Goal: Information Seeking & Learning: Compare options

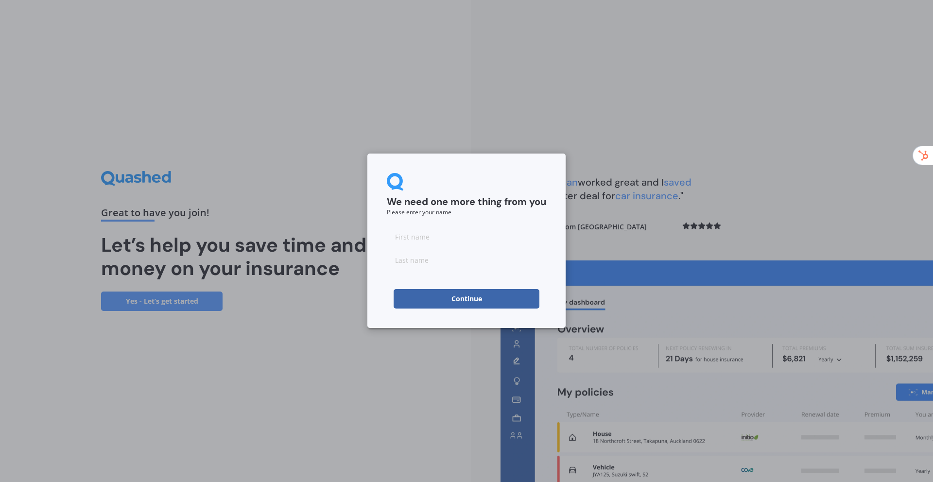
click at [490, 242] on input at bounding box center [466, 236] width 159 height 19
type input "Ram"
click at [432, 258] on input at bounding box center [466, 259] width 159 height 19
type input "[PERSON_NAME]"
click at [455, 294] on button "Continue" at bounding box center [467, 298] width 146 height 19
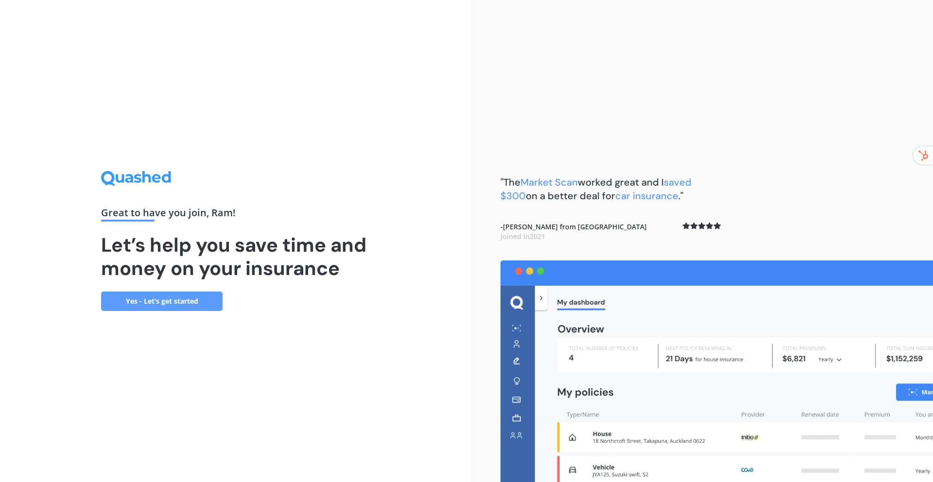
click at [216, 298] on link "Yes - Let’s get started" at bounding box center [162, 301] width 122 height 19
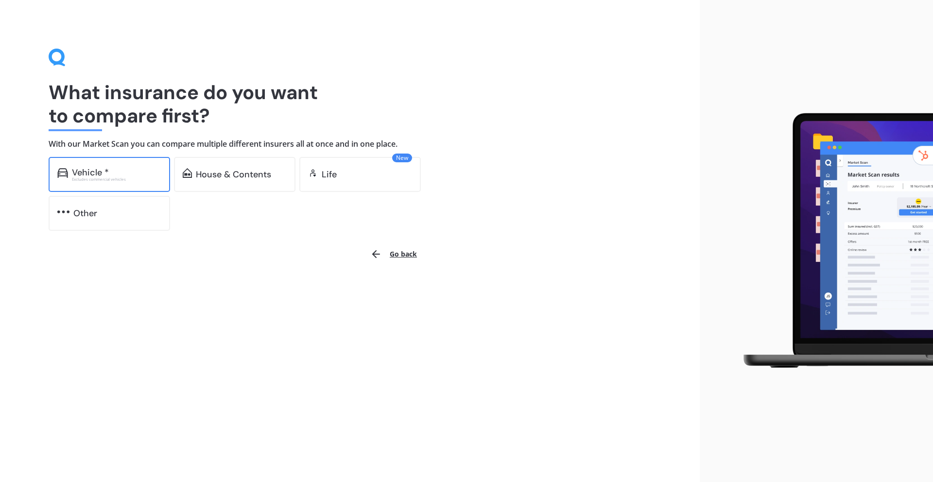
click at [129, 176] on div "Vehicle *" at bounding box center [116, 173] width 89 height 10
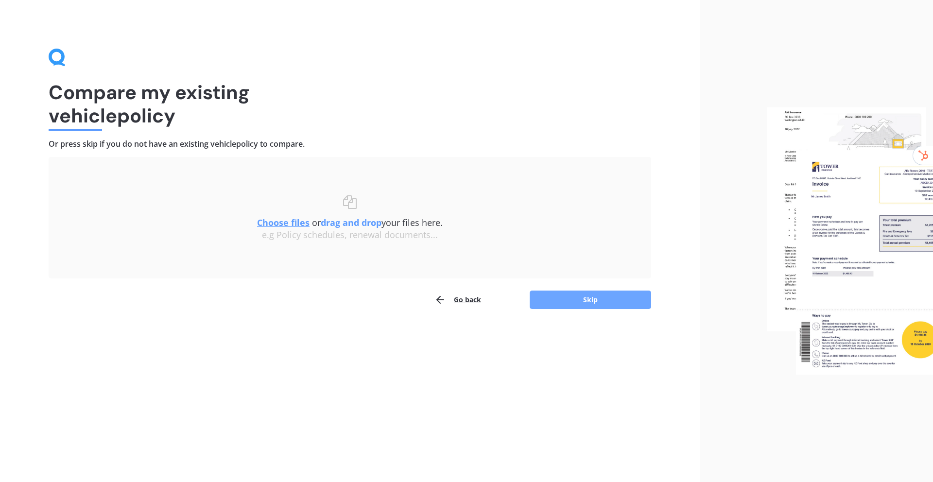
click at [583, 298] on button "Skip" at bounding box center [591, 300] width 122 height 18
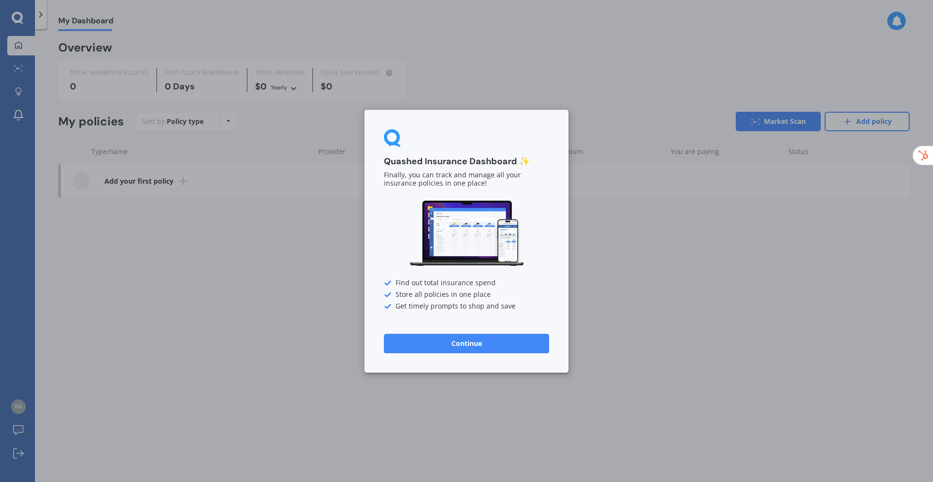
click at [461, 342] on button "Continue" at bounding box center [466, 342] width 165 height 19
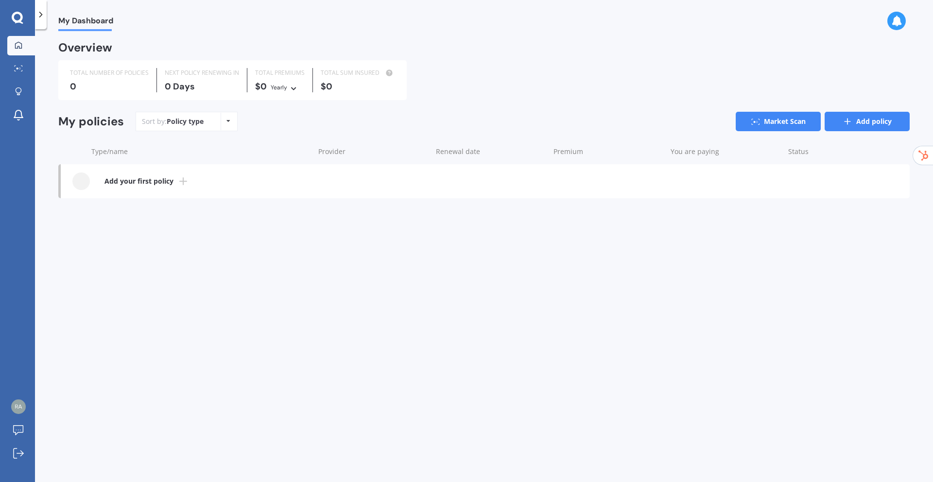
click at [850, 121] on icon at bounding box center [848, 122] width 10 height 10
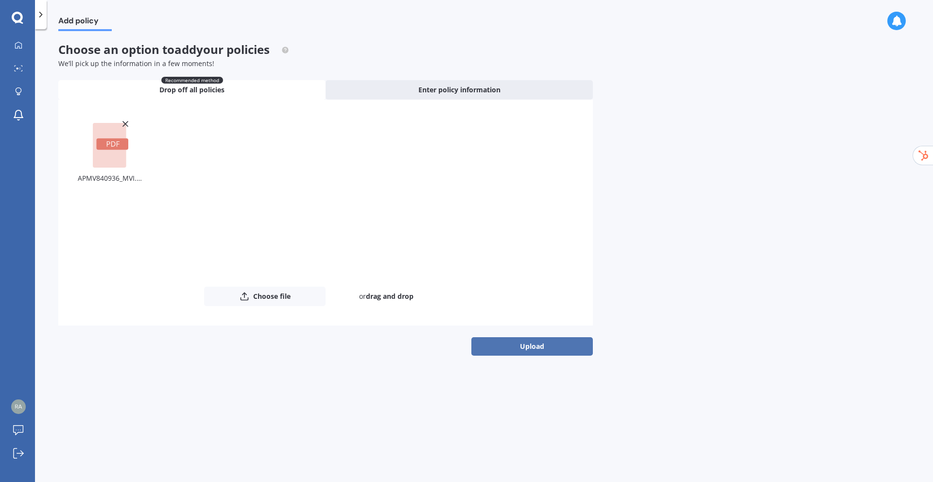
click at [510, 341] on button "Upload" at bounding box center [532, 346] width 122 height 18
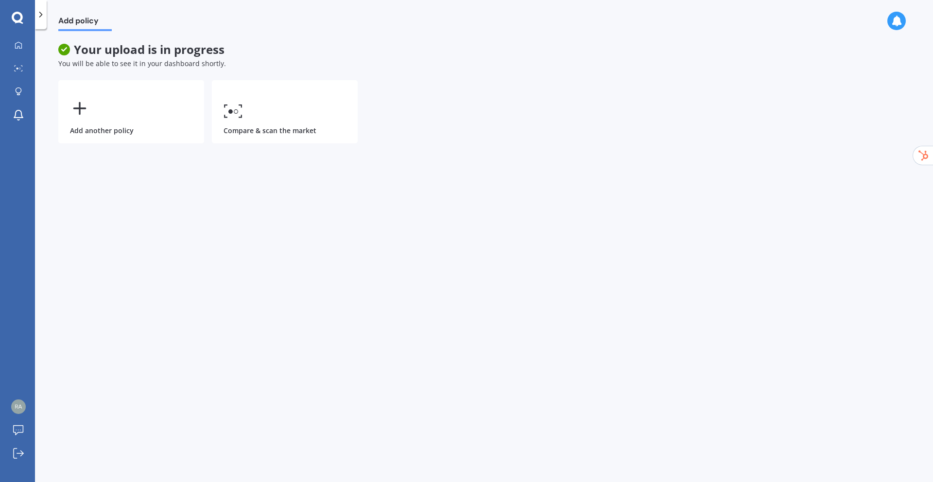
click at [322, 211] on div "Add policy Your upload is in progress You will be able to see it in your dashbo…" at bounding box center [484, 257] width 898 height 453
click at [18, 15] on icon at bounding box center [18, 18] width 12 height 13
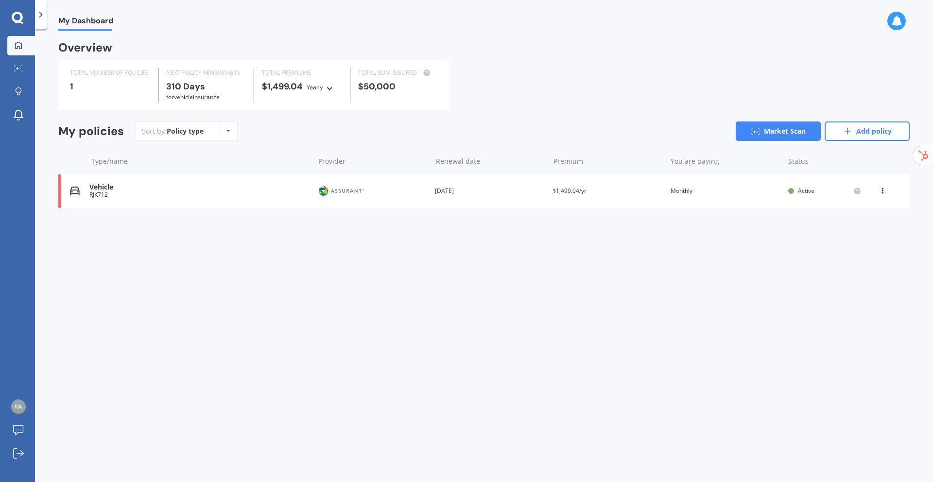
click at [176, 188] on div "Vehicle" at bounding box center [199, 187] width 220 height 8
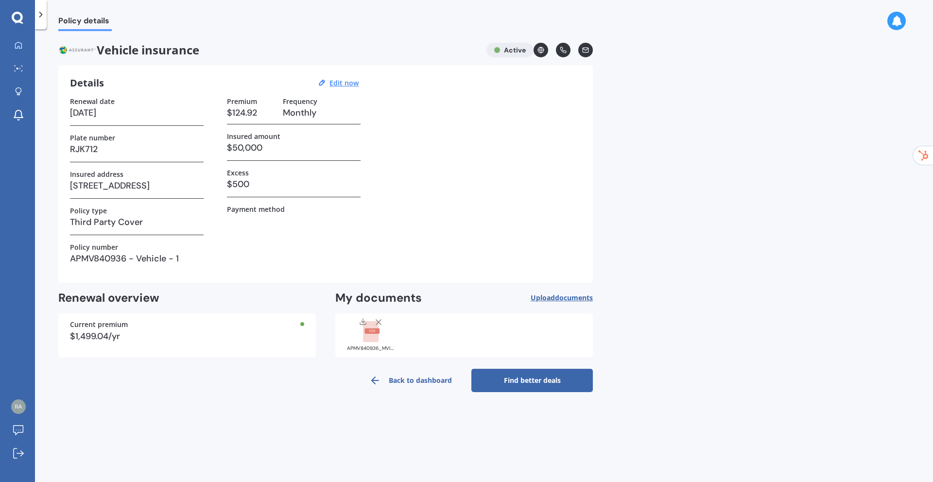
click at [508, 381] on link "Find better deals" at bounding box center [532, 380] width 122 height 23
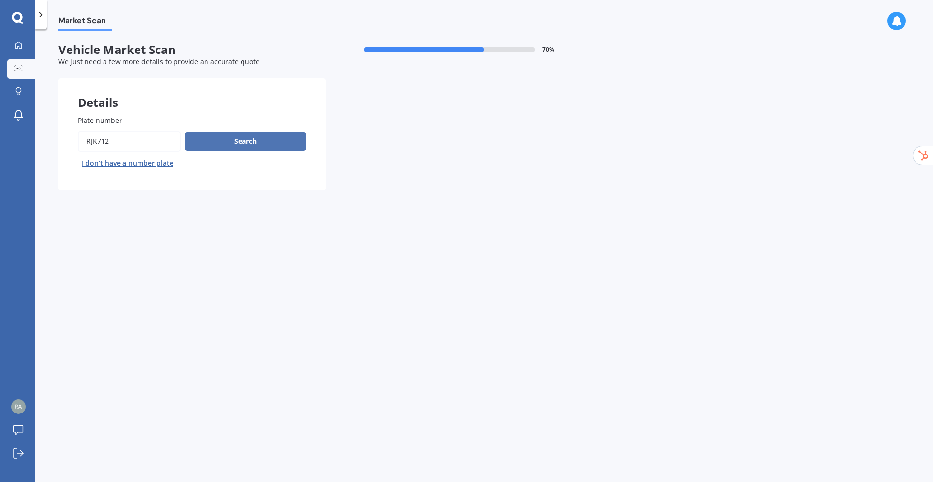
click at [254, 143] on button "Search" at bounding box center [246, 141] width 122 height 18
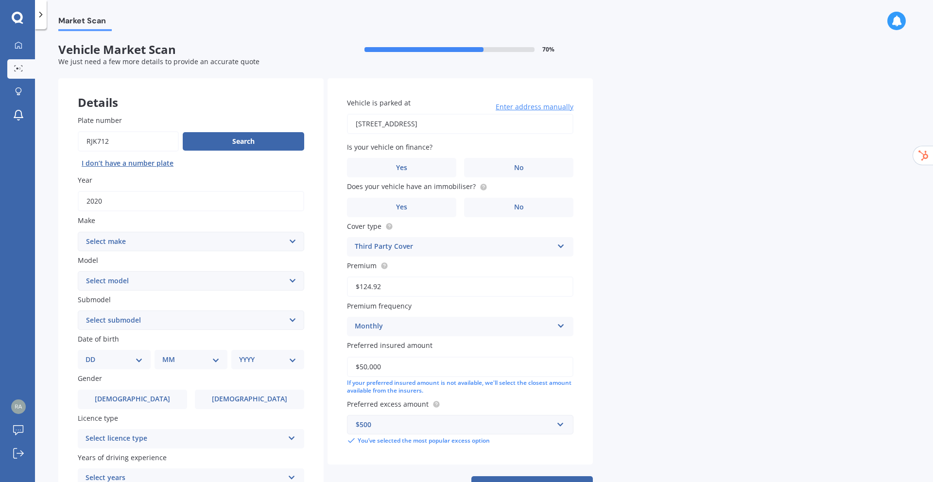
scroll to position [90, 0]
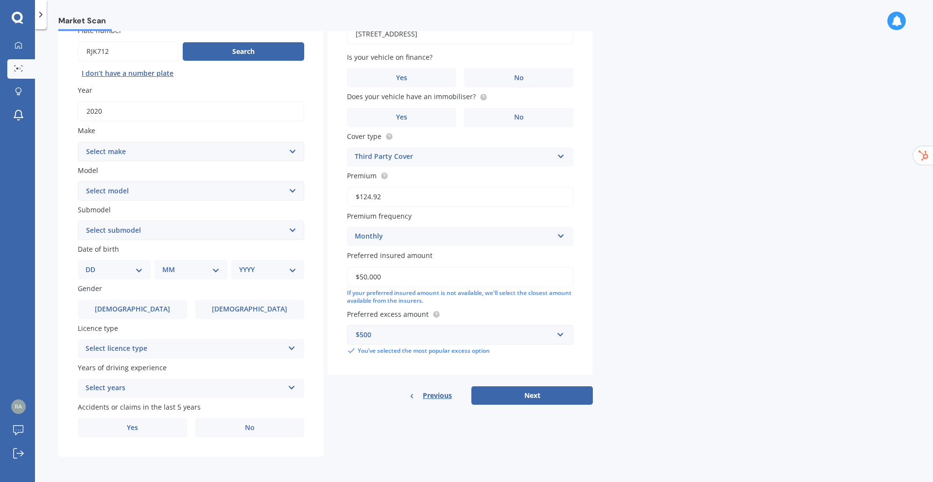
click at [518, 333] on div "$500" at bounding box center [454, 335] width 197 height 11
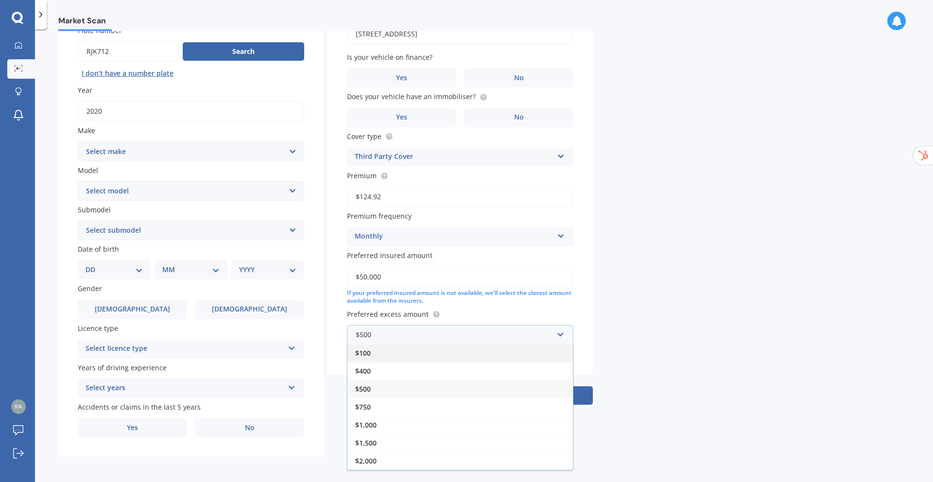
click at [472, 349] on div "$100" at bounding box center [461, 353] width 226 height 18
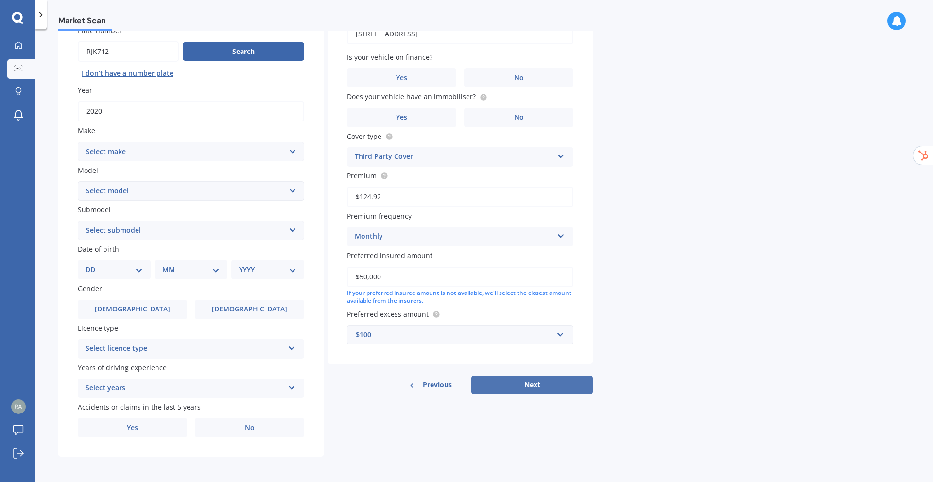
click at [522, 383] on button "Next" at bounding box center [532, 385] width 122 height 18
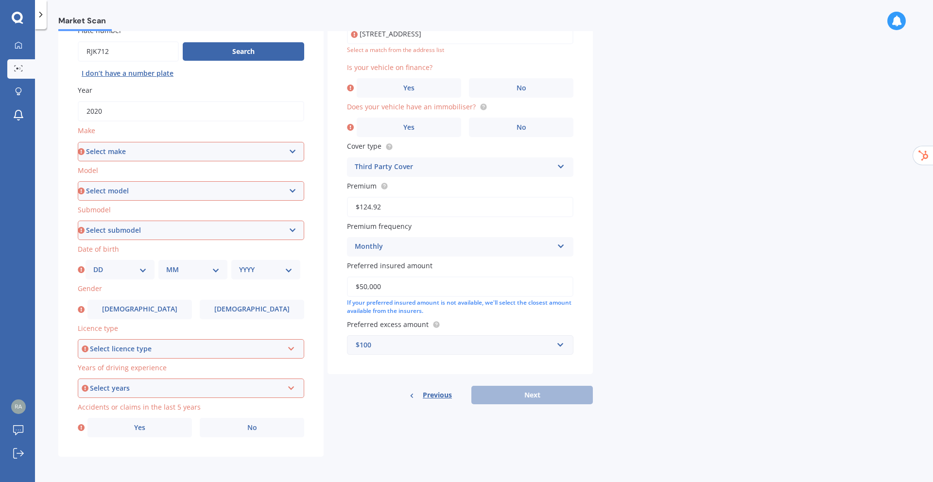
click at [296, 343] on div "Select licence type NZ Full NZ Restricted NZ Learners [GEOGRAPHIC_DATA] [GEOGRA…" at bounding box center [191, 348] width 227 height 19
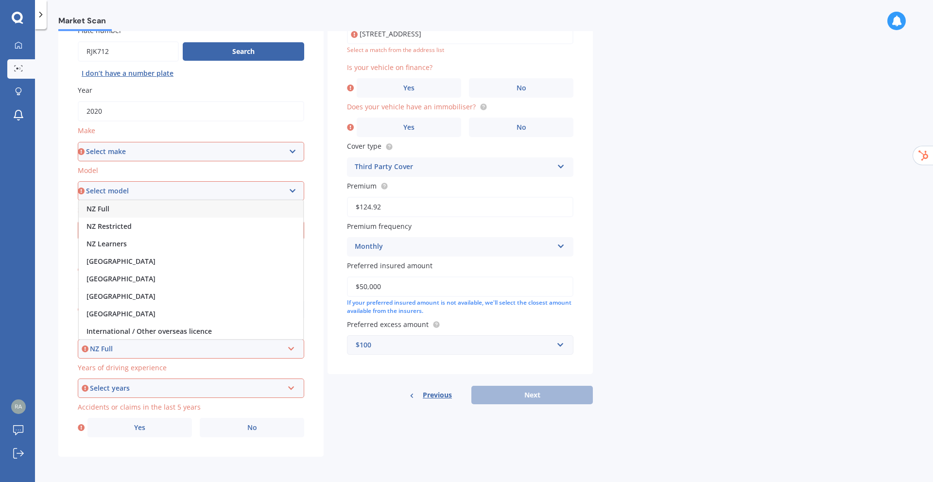
click at [203, 211] on div "NZ Full" at bounding box center [191, 208] width 225 height 17
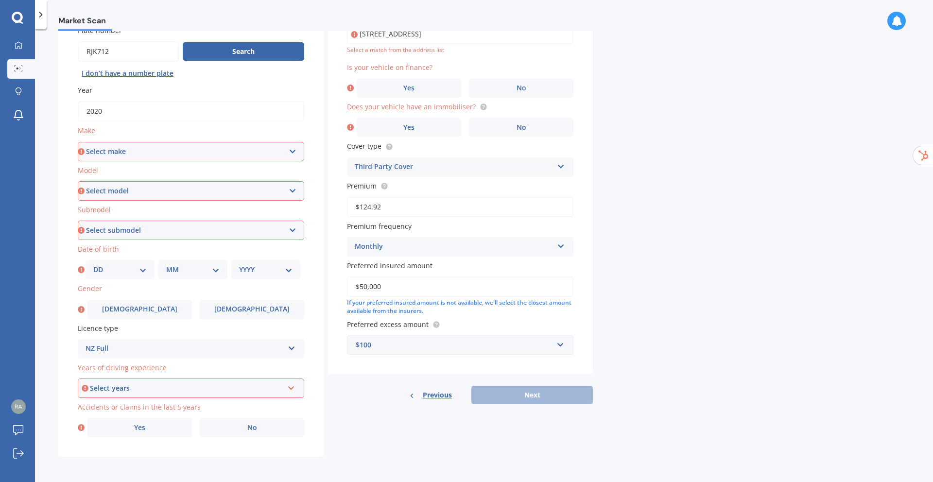
click at [187, 381] on div "Select years 5 or more years 4 years 3 years 2 years 1 year" at bounding box center [191, 388] width 227 height 19
click at [170, 303] on div "5 or more years" at bounding box center [191, 299] width 225 height 17
click at [227, 428] on label "No" at bounding box center [252, 427] width 105 height 19
click at [0, 0] on input "No" at bounding box center [0, 0] width 0 height 0
click at [165, 233] on select "Select submodel" at bounding box center [191, 230] width 227 height 19
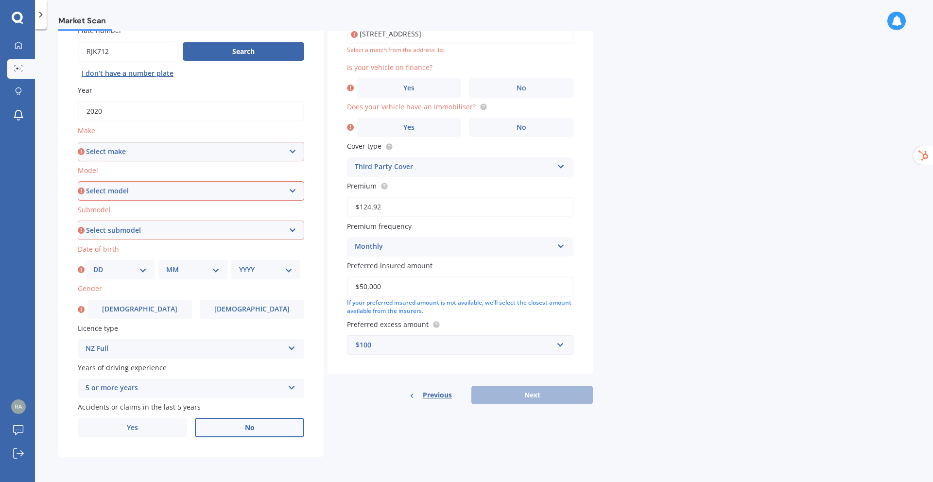
click at [225, 154] on select "Select make AC ALFA ROMEO ASTON [PERSON_NAME] AUDI AUSTIN BEDFORD BENTLEY BMW B…" at bounding box center [191, 151] width 227 height 19
select select "LANDROVER"
click at [78, 142] on select "Select make AC ALFA ROMEO ASTON [PERSON_NAME] AUDI AUSTIN BEDFORD BENTLEY BMW B…" at bounding box center [191, 151] width 227 height 19
click at [150, 196] on select "Select model" at bounding box center [191, 190] width 227 height 19
click at [78, 181] on select "Select model 110 130 90 Defender Discovery Evoque Freelander Range Rover Range …" at bounding box center [191, 190] width 227 height 19
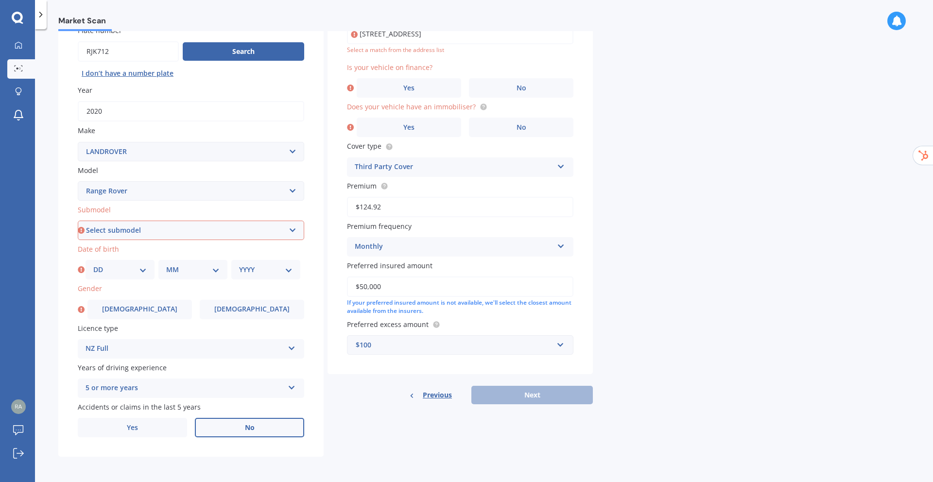
click at [157, 243] on div "Plate number Search I don’t have a number plate Year [DATE] Make Select make AC…" at bounding box center [190, 232] width 265 height 452
click at [160, 237] on select "Select submodel 4.9 Petrol SDV8HSEDYNAMIC 4.4D/ SPORT 2.0 TDV6 Sport Station Wa…" at bounding box center [191, 230] width 227 height 19
click at [161, 185] on select "Select model 110 130 90 Defender Discovery Evoque Freelander Range Rover Range …" at bounding box center [191, 190] width 227 height 19
select select "EVOQUE"
click at [78, 181] on select "Select model 110 130 90 Defender Discovery Evoque Freelander Range Rover Range …" at bounding box center [191, 190] width 227 height 19
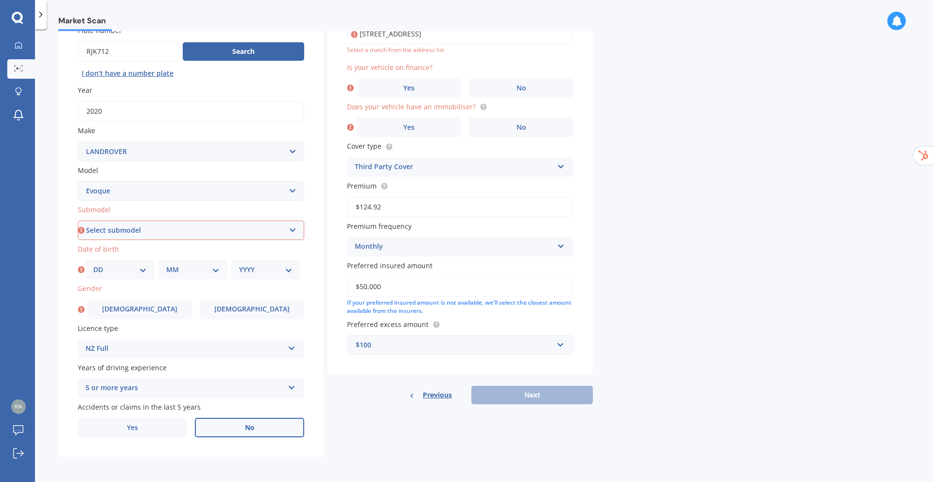
click at [166, 223] on select "Select submodel All" at bounding box center [191, 230] width 227 height 19
select select "ALL"
click at [78, 221] on select "Select submodel All" at bounding box center [191, 230] width 227 height 19
click at [138, 270] on select "DD 01 02 03 04 05 06 07 08 09 10 11 12 13 14 15 16 17 18 19 20 21 22 23 24 25 2…" at bounding box center [119, 269] width 53 height 11
select select "30"
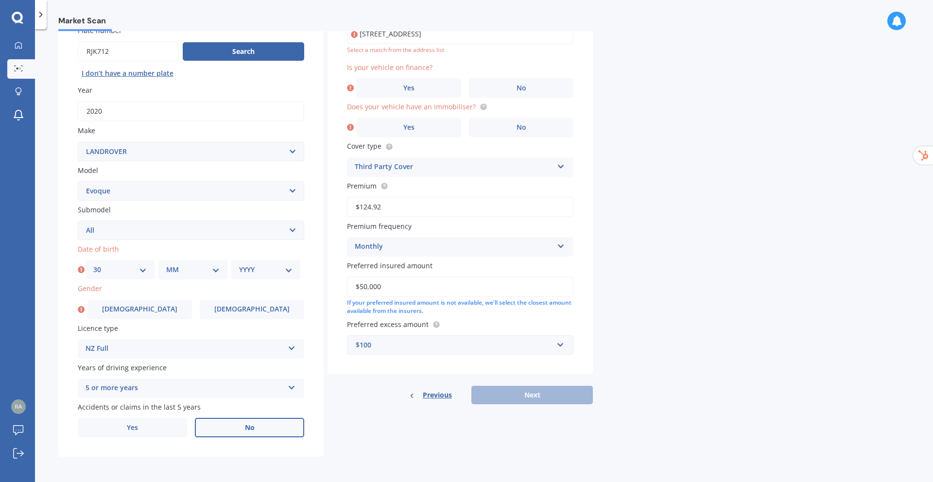
click at [93, 264] on select "DD 01 02 03 04 05 06 07 08 09 10 11 12 13 14 15 16 17 18 19 20 21 22 23 24 25 2…" at bounding box center [119, 269] width 53 height 11
click at [181, 269] on select "MM 01 02 03 04 05 06 07 08 09 10 11 12" at bounding box center [192, 269] width 53 height 11
select select "08"
click at [166, 264] on select "MM 01 02 03 04 05 06 07 08 09 10 11 12" at bounding box center [192, 269] width 53 height 11
click at [257, 273] on select "YYYY 2025 2024 2023 2022 2021 2020 2019 2018 2017 2016 2015 2014 2013 2012 2011…" at bounding box center [265, 269] width 53 height 11
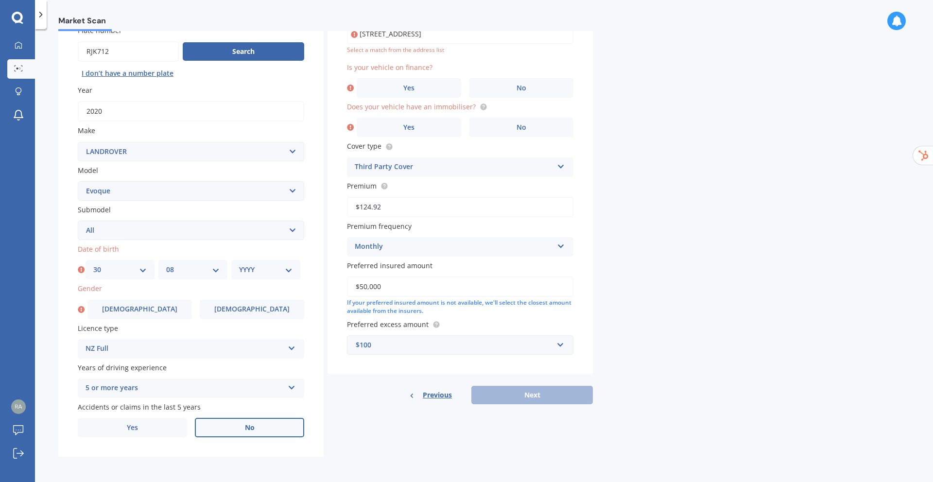
select select "1989"
click at [239, 264] on select "YYYY 2025 2024 2023 2022 2021 2020 2019 2018 2017 2016 2015 2014 2013 2012 2011…" at bounding box center [265, 269] width 53 height 11
click at [158, 312] on label "[DEMOGRAPHIC_DATA]" at bounding box center [139, 309] width 105 height 19
click at [0, 0] on input "[DEMOGRAPHIC_DATA]" at bounding box center [0, 0] width 0 height 0
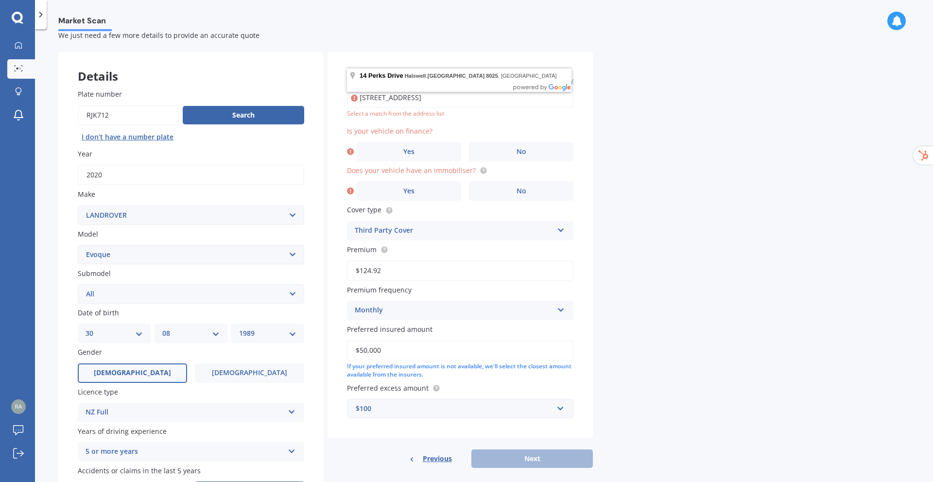
scroll to position [15, 0]
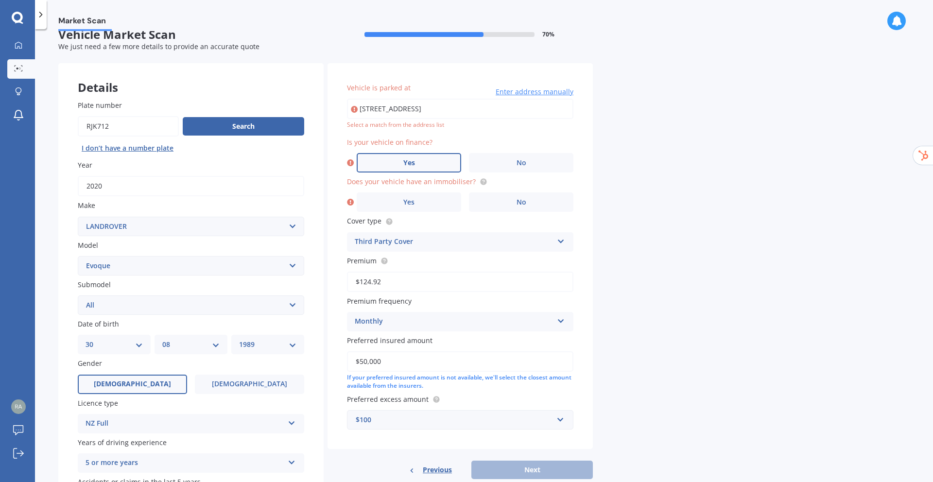
click at [423, 162] on label "Yes" at bounding box center [409, 162] width 105 height 19
click at [0, 0] on input "Yes" at bounding box center [0, 0] width 0 height 0
click at [502, 208] on label "No" at bounding box center [521, 201] width 105 height 19
click at [0, 0] on input "No" at bounding box center [0, 0] width 0 height 0
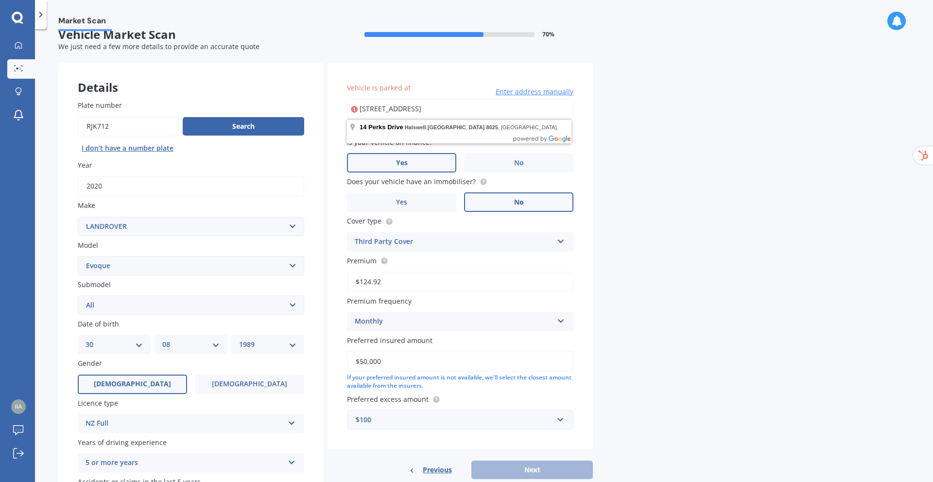
click at [523, 114] on input "[STREET_ADDRESS]" at bounding box center [460, 109] width 227 height 20
type input "[STREET_ADDRESS]"
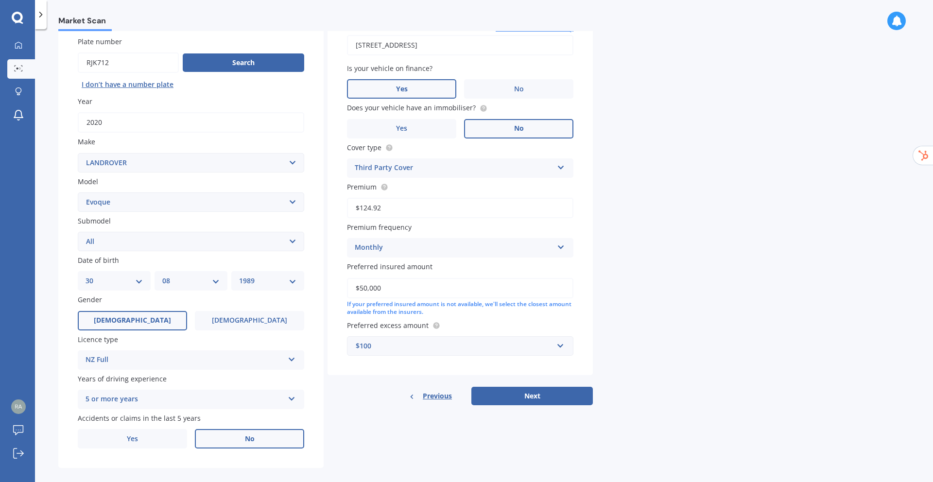
scroll to position [90, 0]
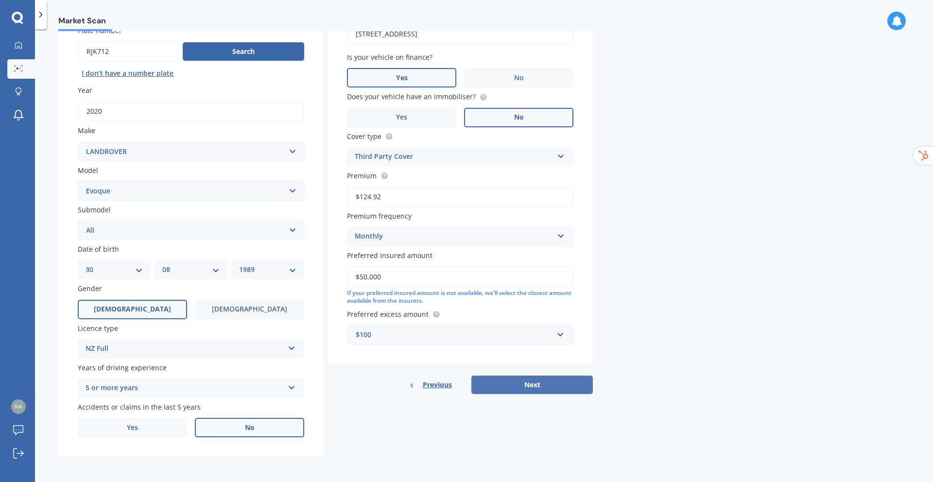
click at [524, 390] on button "Next" at bounding box center [532, 385] width 122 height 18
select select "30"
select select "08"
select select "1989"
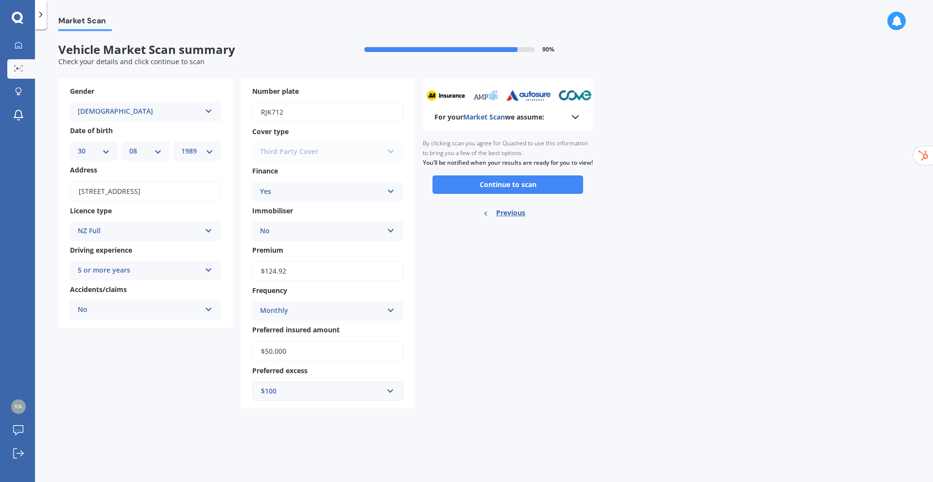
scroll to position [0, 0]
click at [545, 194] on button "Continue to scan" at bounding box center [508, 184] width 151 height 18
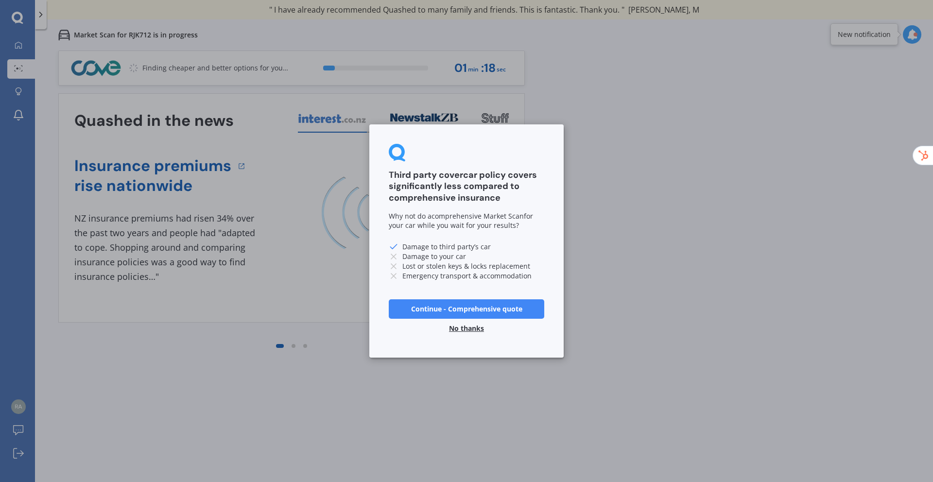
click at [475, 329] on button "No thanks" at bounding box center [466, 328] width 47 height 19
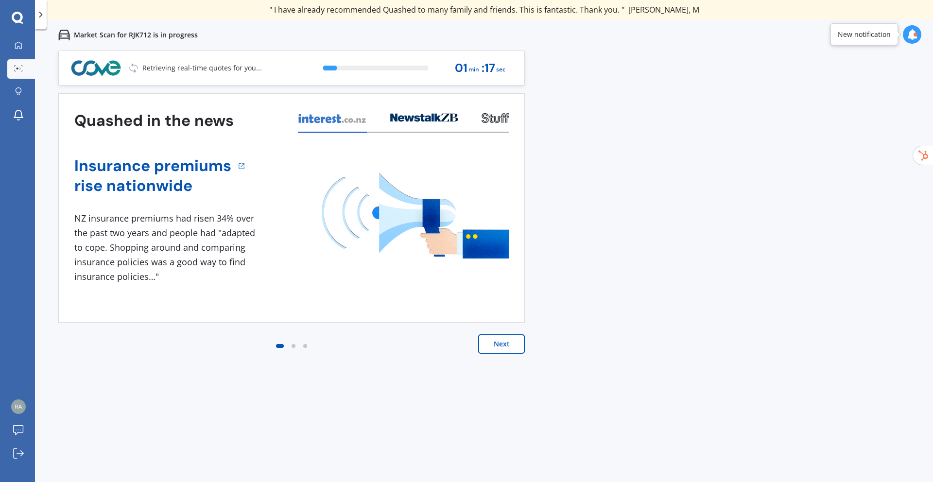
click at [524, 358] on div "Next" at bounding box center [291, 353] width 467 height 39
click at [512, 345] on button "Next" at bounding box center [501, 343] width 47 height 19
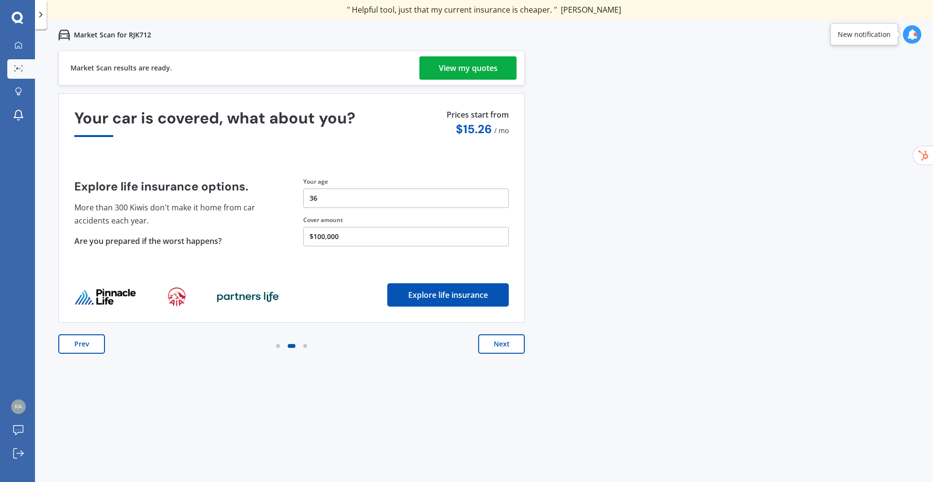
click at [495, 351] on button "Next" at bounding box center [501, 343] width 47 height 19
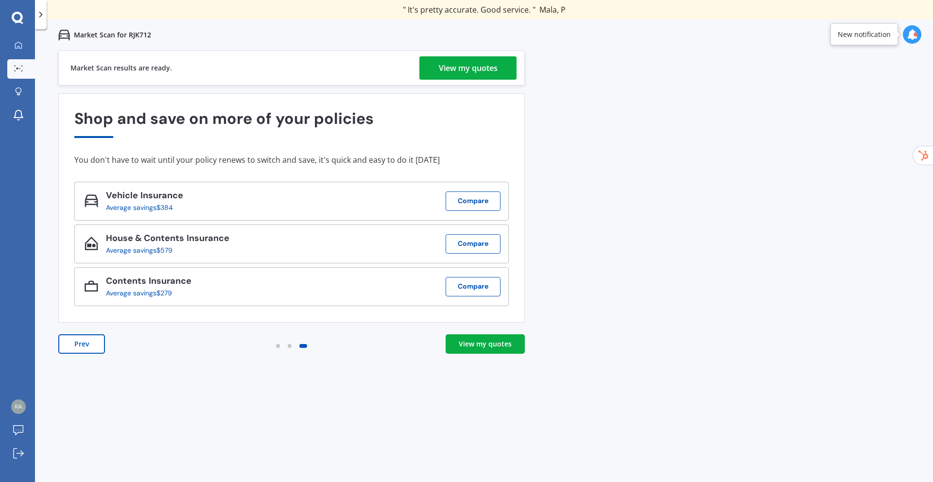
click at [495, 351] on link "View my quotes" at bounding box center [485, 343] width 79 height 19
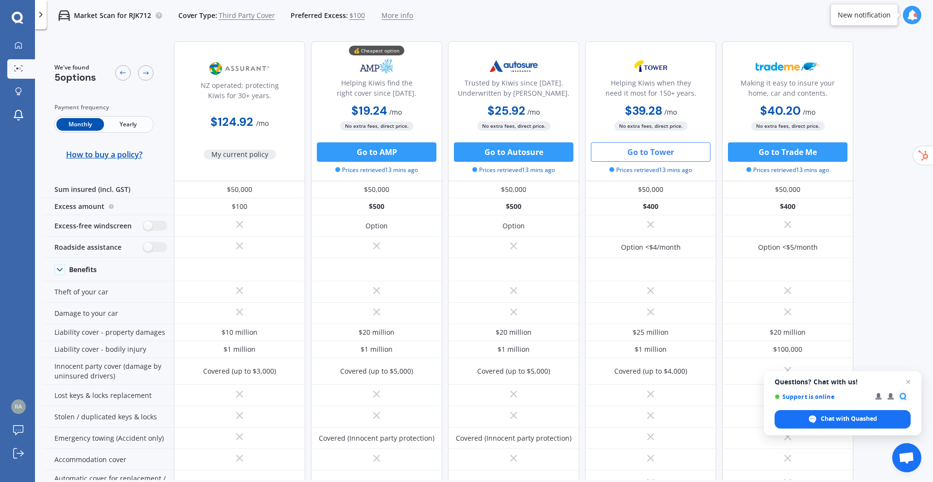
click at [663, 157] on button "Go to Tower" at bounding box center [651, 151] width 120 height 19
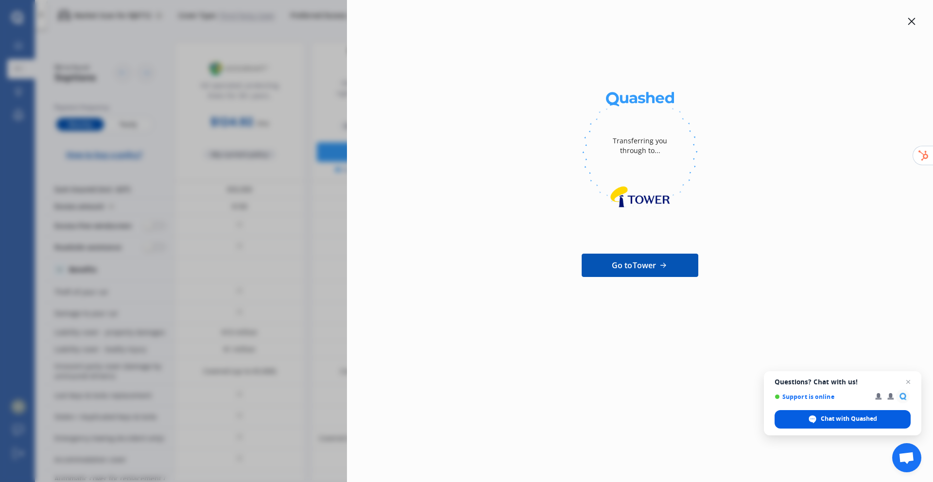
click at [840, 418] on span "Chat with Quashed" at bounding box center [849, 419] width 56 height 9
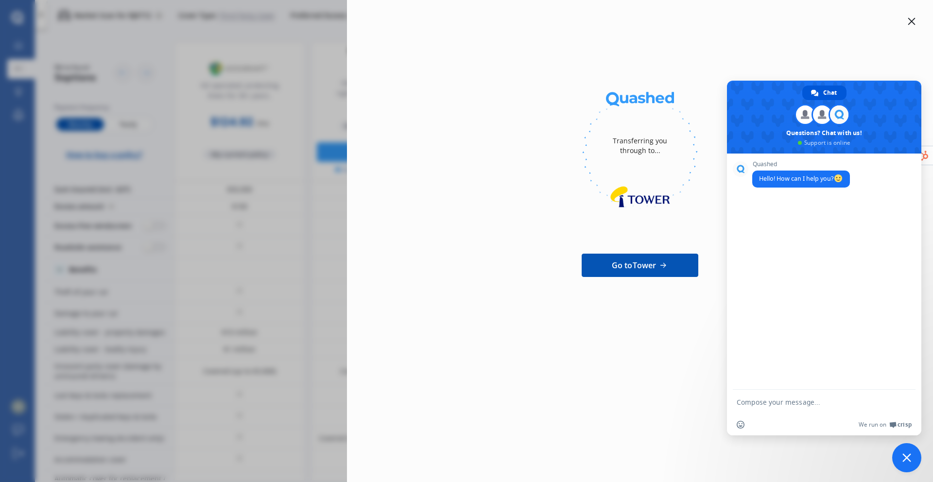
click at [775, 404] on textarea "Compose your message..." at bounding box center [814, 402] width 154 height 9
click at [785, 404] on textarea "Compose your message..." at bounding box center [814, 402] width 154 height 9
type textarea "Hi is this live chat ?"
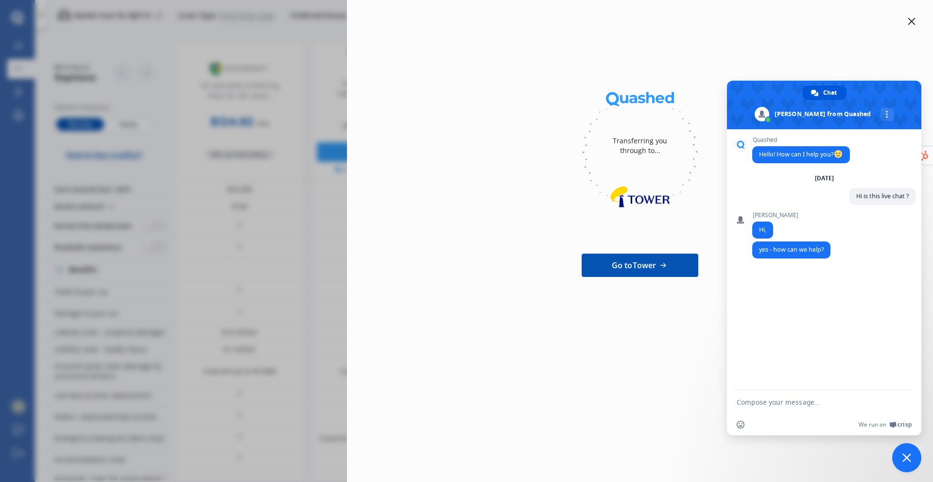
click at [806, 405] on textarea "Compose your message..." at bounding box center [814, 402] width 154 height 9
type textarea "Hi I am trying to get a new quote for my existing policy"
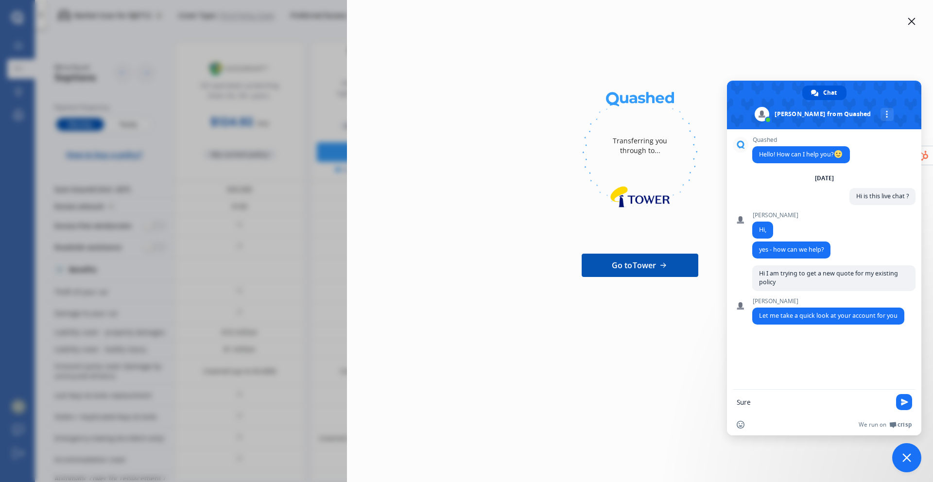
type textarea "Sure"
type textarea "Sorry I thought its AI CHatbot"
type textarea "h"
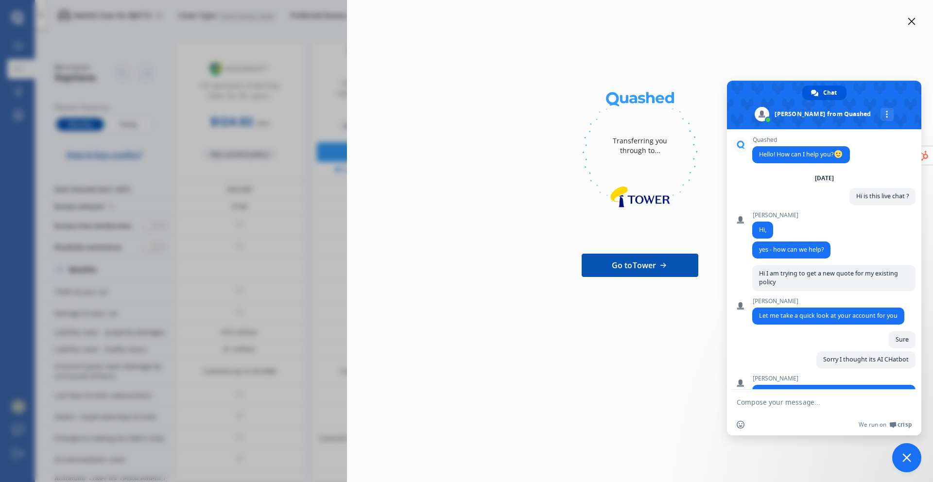
scroll to position [41, 0]
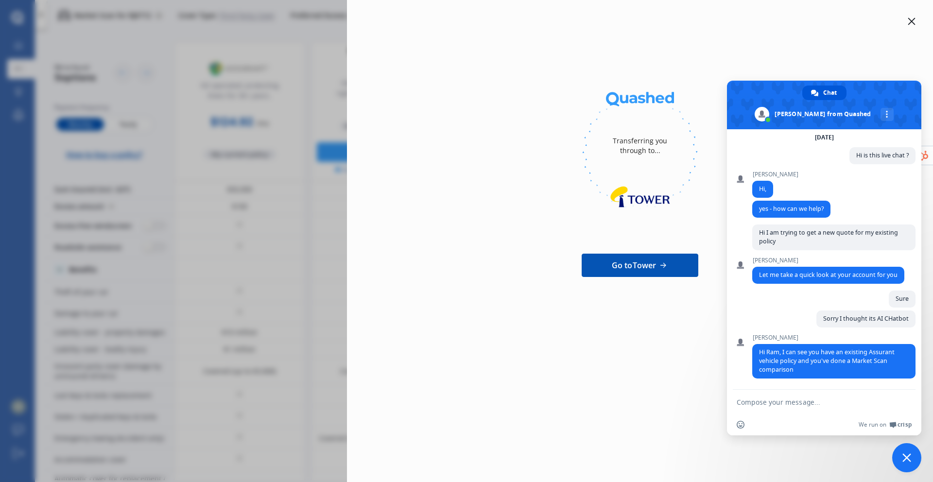
click at [798, 399] on textarea "Compose your message..." at bounding box center [814, 402] width 154 height 9
type textarea "Yes"
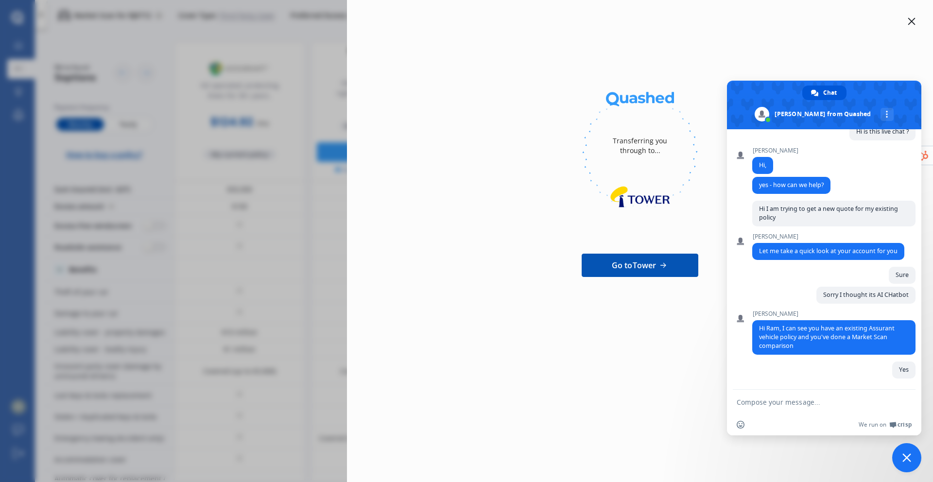
scroll to position [65, 0]
type textarea "I did"
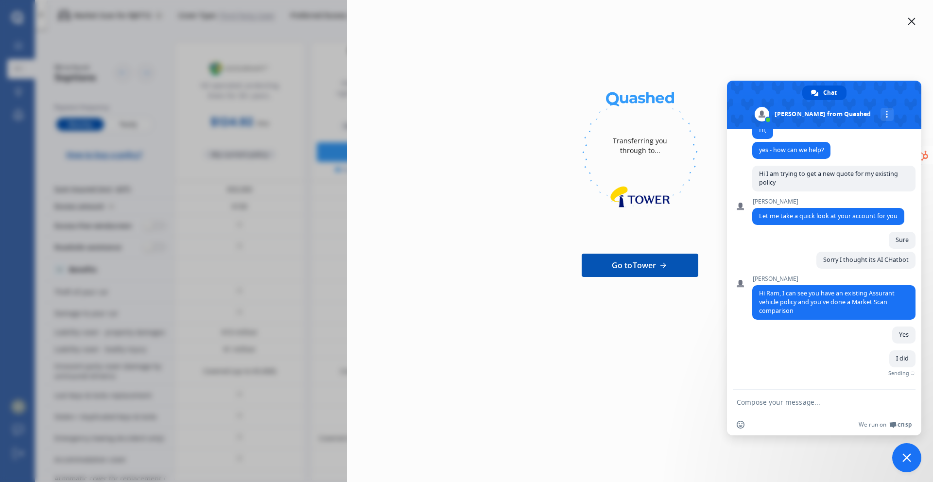
scroll to position [85, 0]
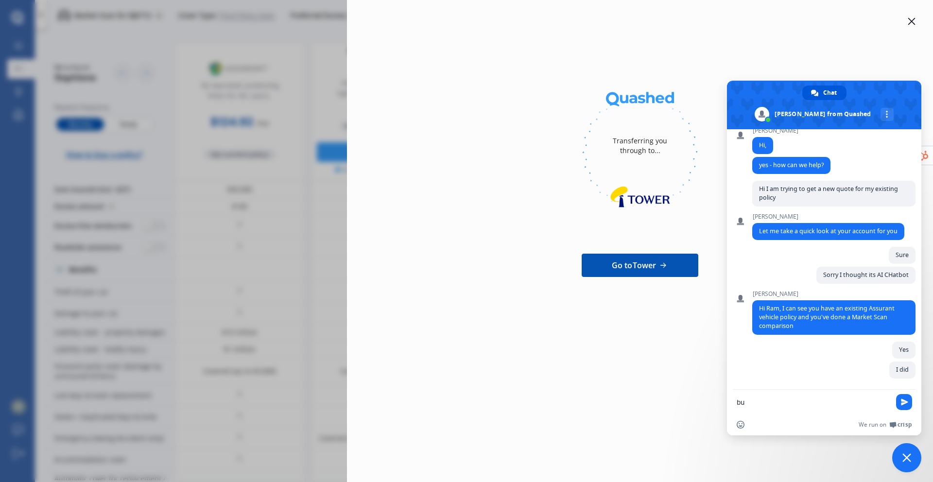
type textarea "b"
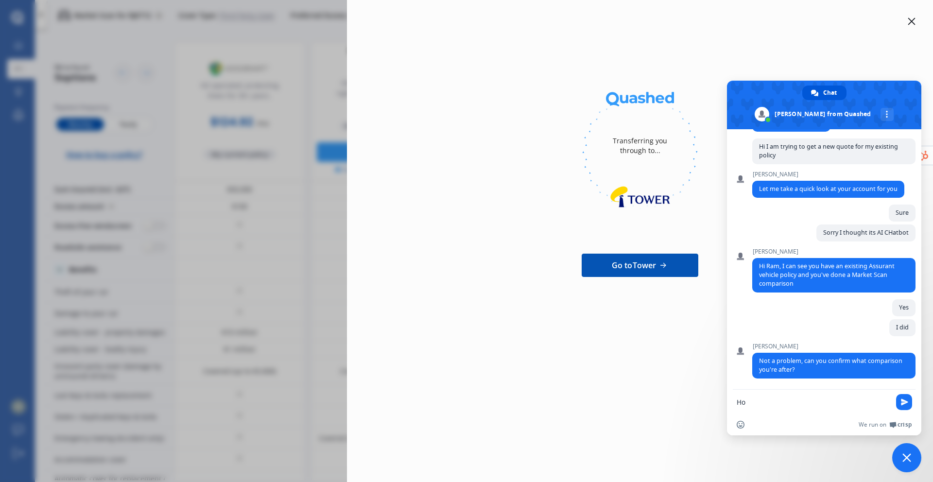
type textarea "H"
type textarea "I want to compare exact same policy with another provider"
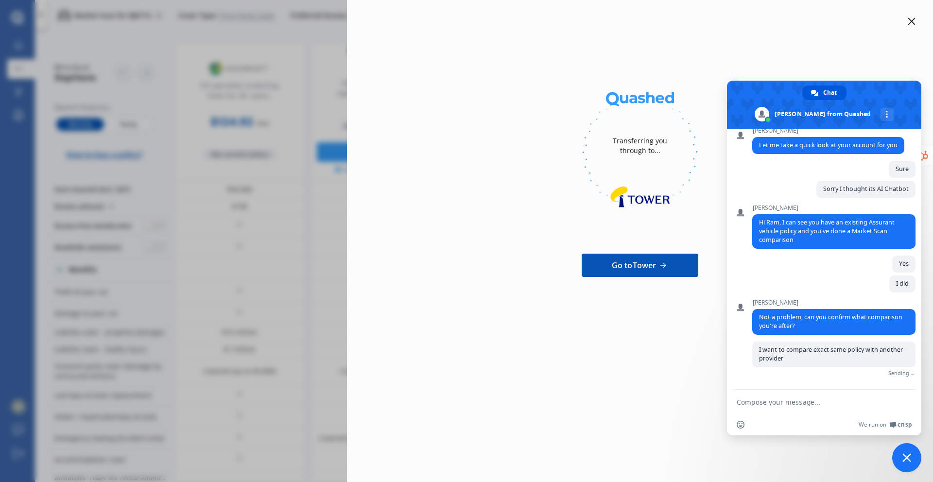
scroll to position [159, 0]
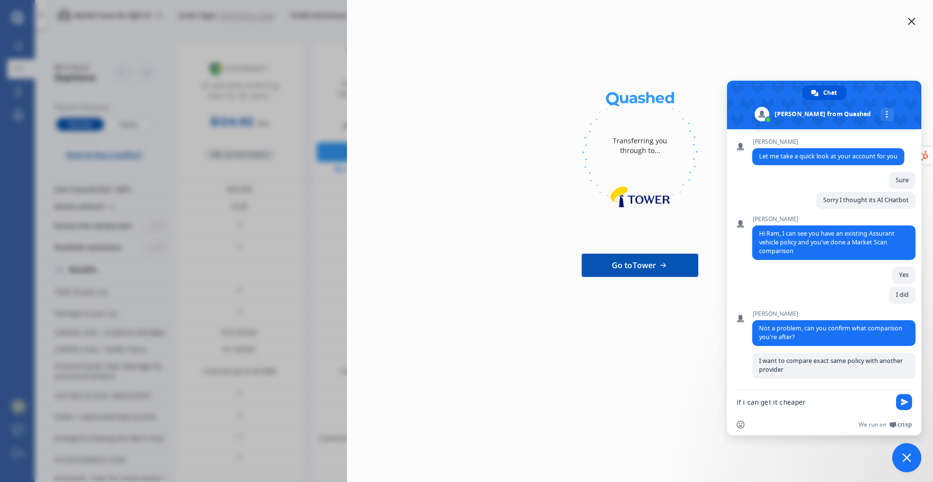
type textarea "if i can get it cheaper"
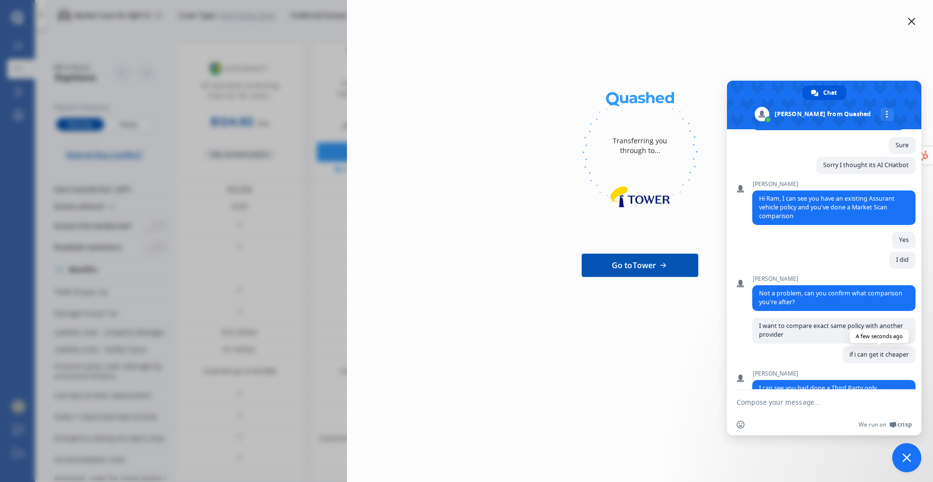
scroll to position [239, 0]
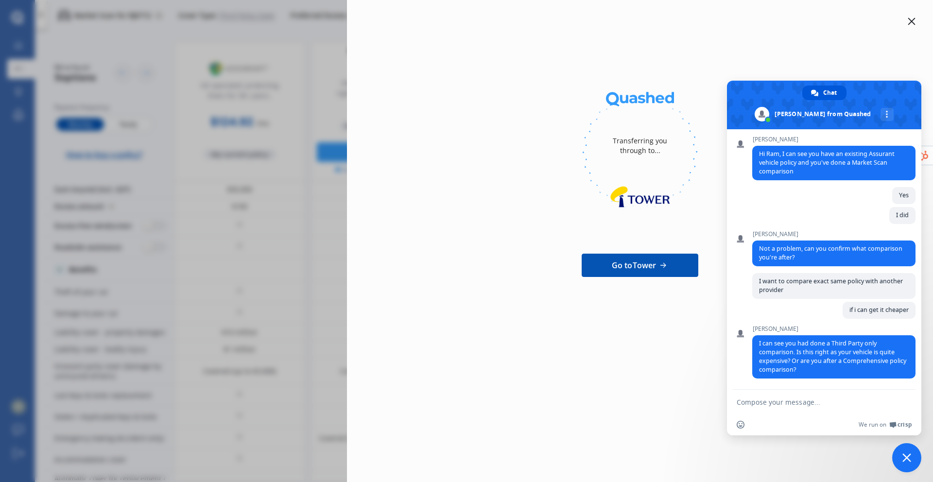
click at [772, 398] on textarea "Compose your message..." at bounding box center [814, 402] width 154 height 9
type textarea "No i want full comprehensive"
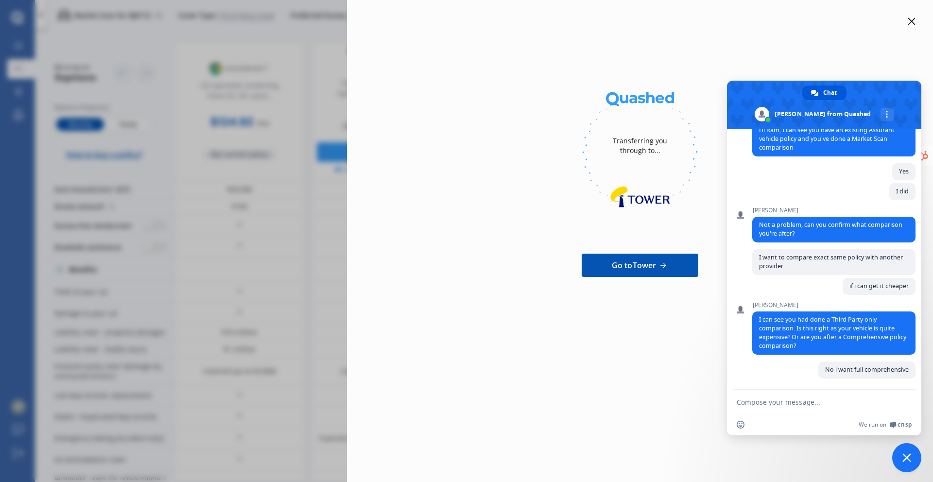
scroll to position [263, 0]
click at [917, 20] on div at bounding box center [912, 22] width 12 height 12
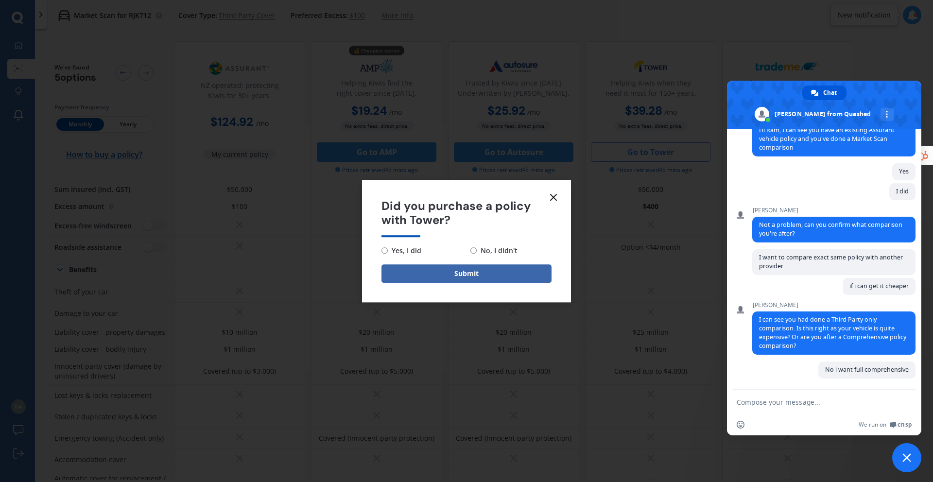
click at [489, 250] on span "No, I didn't" at bounding box center [497, 251] width 41 height 12
click at [477, 250] on input "No, I didn't" at bounding box center [473, 250] width 6 height 6
radio input "true"
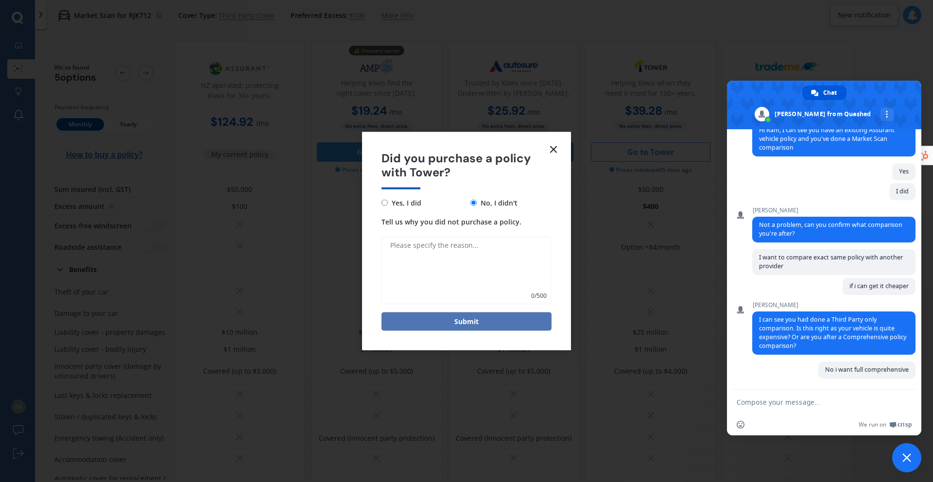
click at [497, 318] on button "Submit" at bounding box center [467, 321] width 170 height 18
click at [470, 265] on textarea "Tell us why you did not purchase a policy." at bounding box center [467, 270] width 170 height 68
type textarea "incorrect comparison"
click at [443, 318] on button "Submit" at bounding box center [467, 321] width 170 height 18
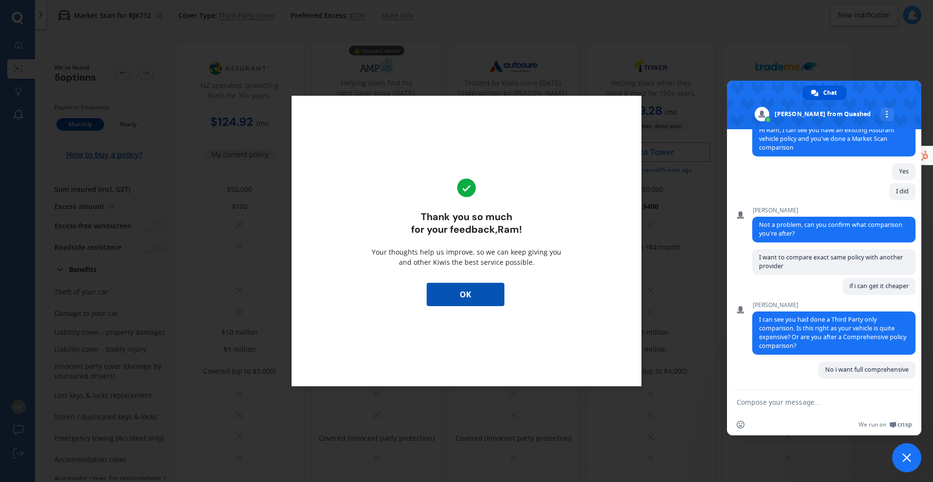
click at [452, 308] on div "Thank you so much for your feedback, [PERSON_NAME] ! Your thoughts help us impr…" at bounding box center [467, 241] width 350 height 291
click at [453, 298] on button "OK" at bounding box center [466, 294] width 78 height 23
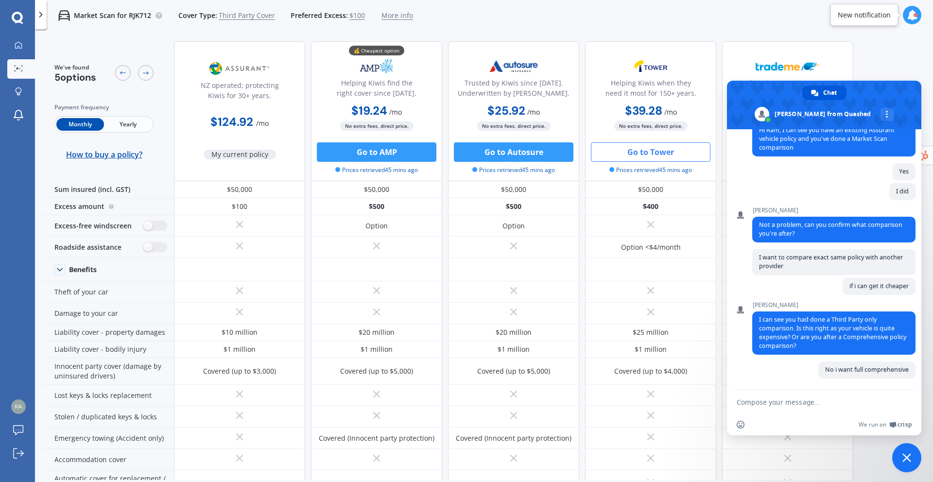
click at [114, 71] on div "We've found 5 options" at bounding box center [103, 73] width 99 height 20
click at [119, 72] on icon at bounding box center [123, 73] width 8 height 8
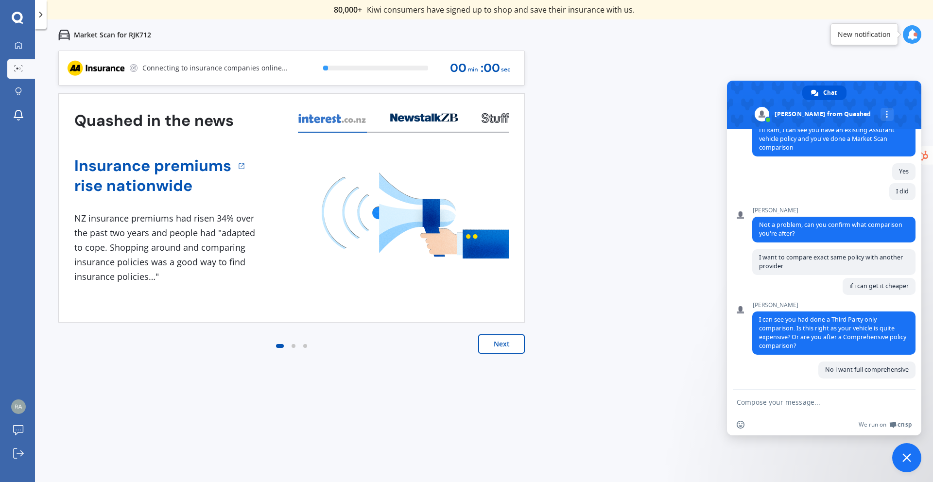
click at [244, 16] on div "" Useful tool to check whether our current prices are competitive - which they …" at bounding box center [484, 9] width 898 height 19
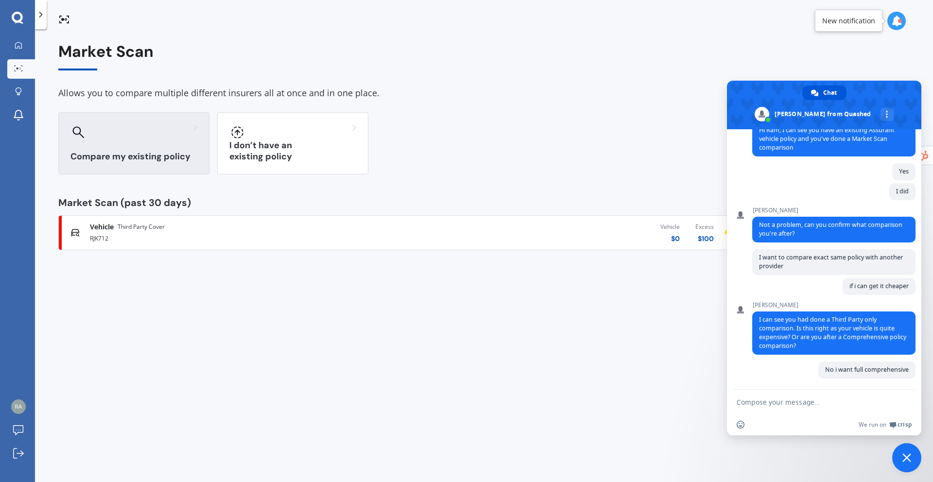
click at [151, 142] on div "Compare my existing policy" at bounding box center [133, 143] width 151 height 62
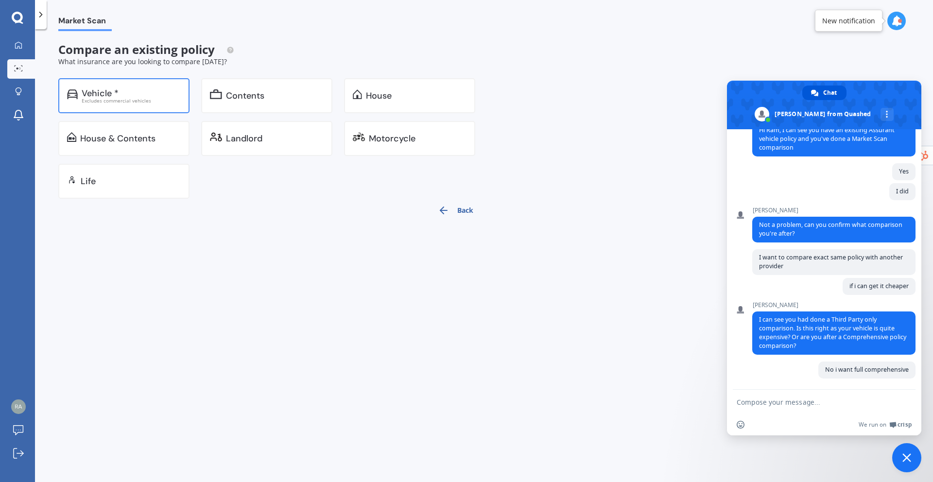
click at [139, 102] on div "Excludes commercial vehicles" at bounding box center [131, 100] width 99 height 5
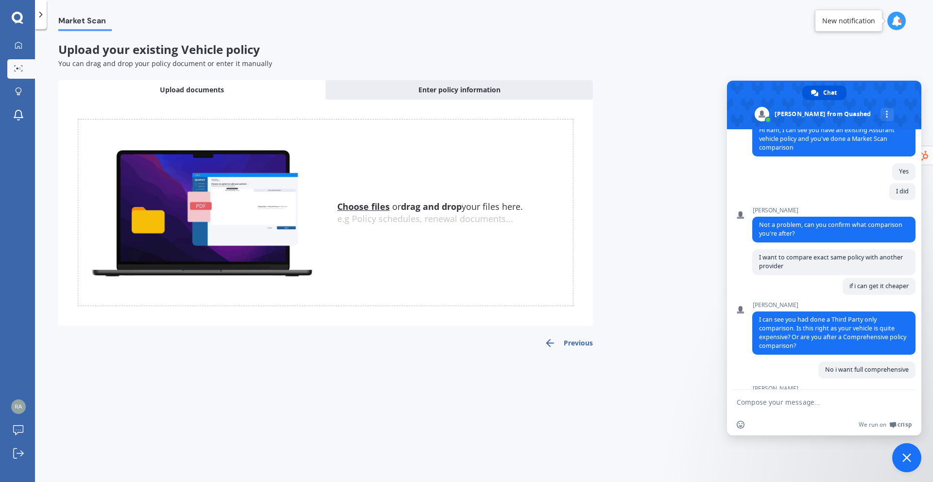
scroll to position [331, 0]
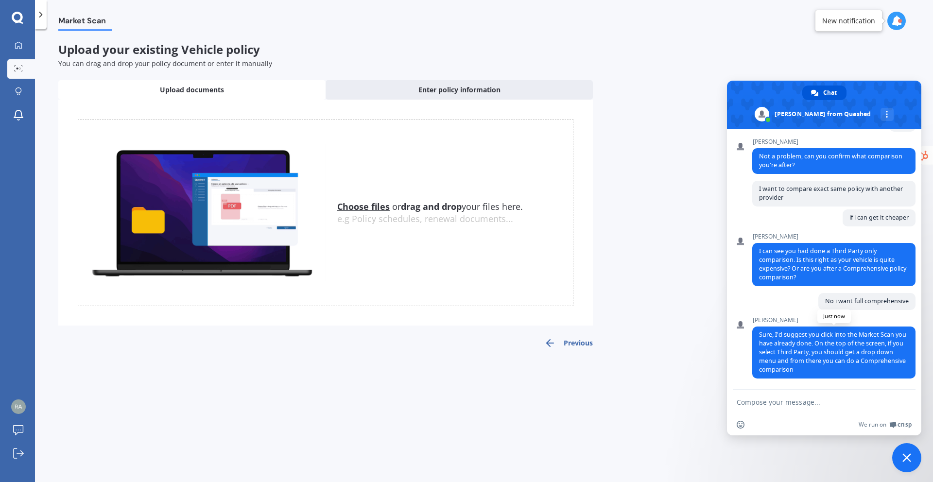
click at [837, 360] on span "Sure, I'd suggest you click into the Market Scan you have already done. On the …" at bounding box center [832, 352] width 147 height 43
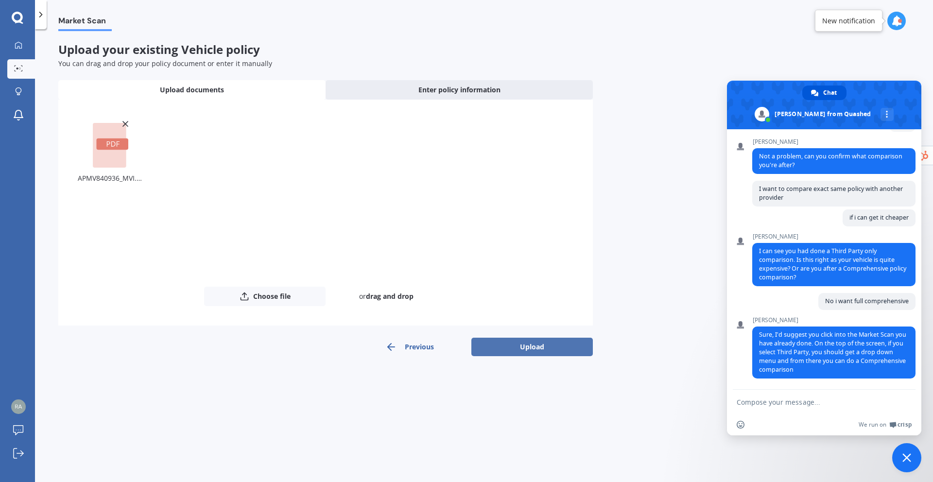
click at [508, 347] on button "Upload" at bounding box center [532, 347] width 122 height 18
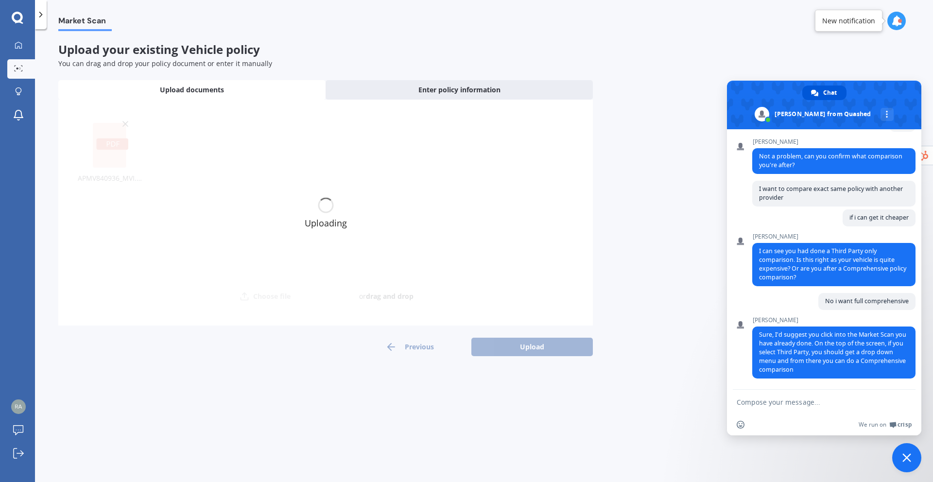
click at [777, 403] on textarea "Compose your message..." at bounding box center [814, 402] width 154 height 9
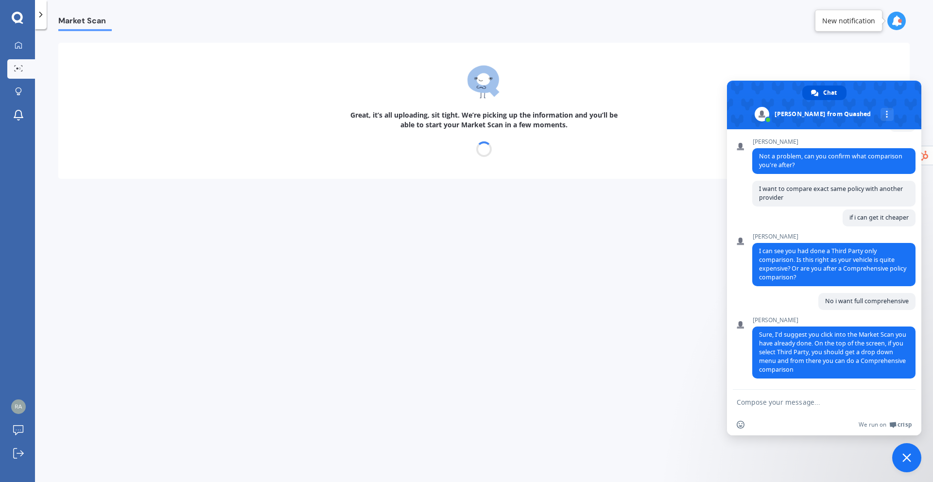
type textarea "T"
type textarea "All Good Thanks"
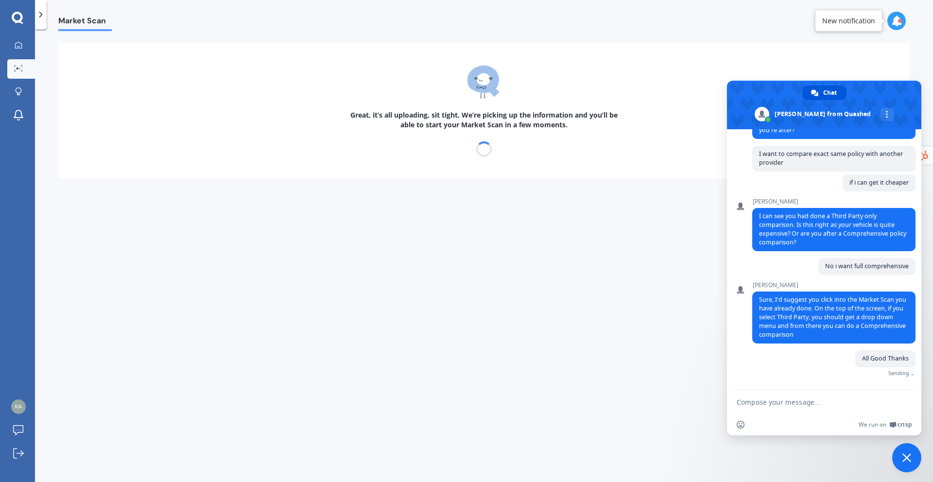
scroll to position [355, 0]
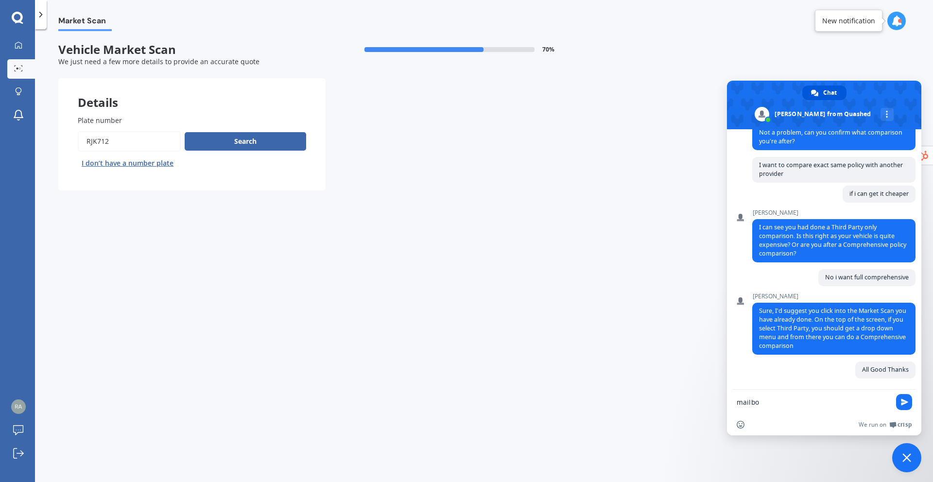
type textarea "mailbox"
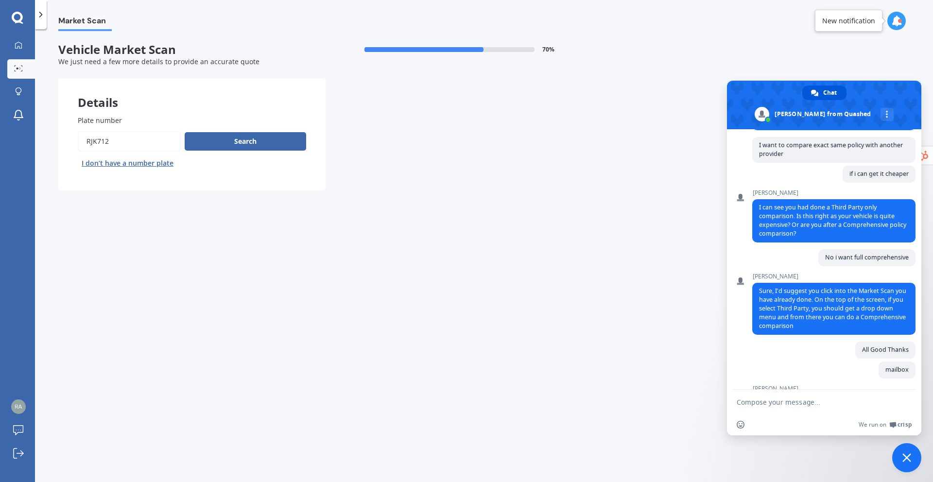
scroll to position [426, 0]
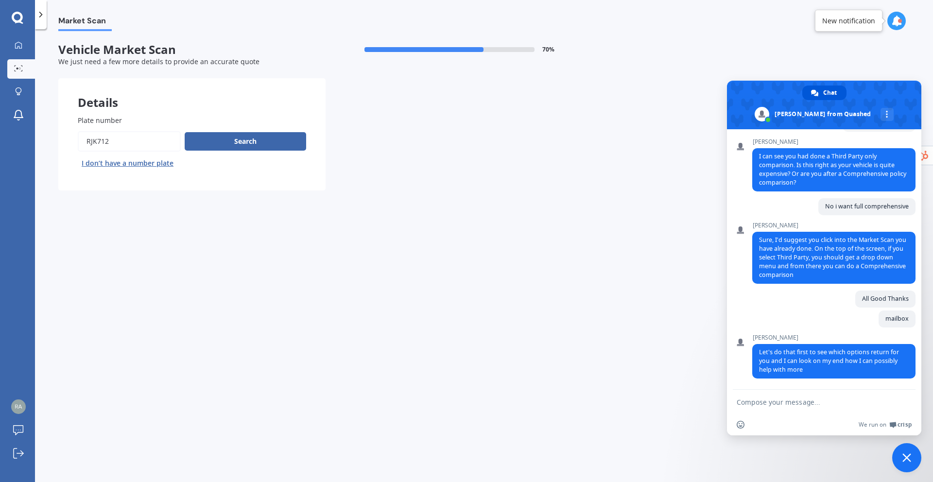
click at [798, 400] on textarea "Compose your message..." at bounding box center [814, 402] width 154 height 9
type textarea "sure thanks"
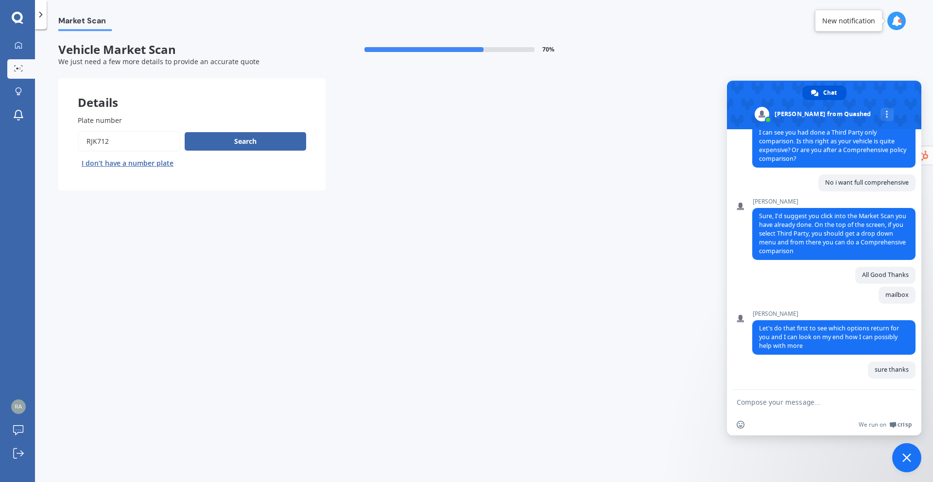
scroll to position [450, 0]
click at [259, 140] on button "Search" at bounding box center [246, 141] width 122 height 18
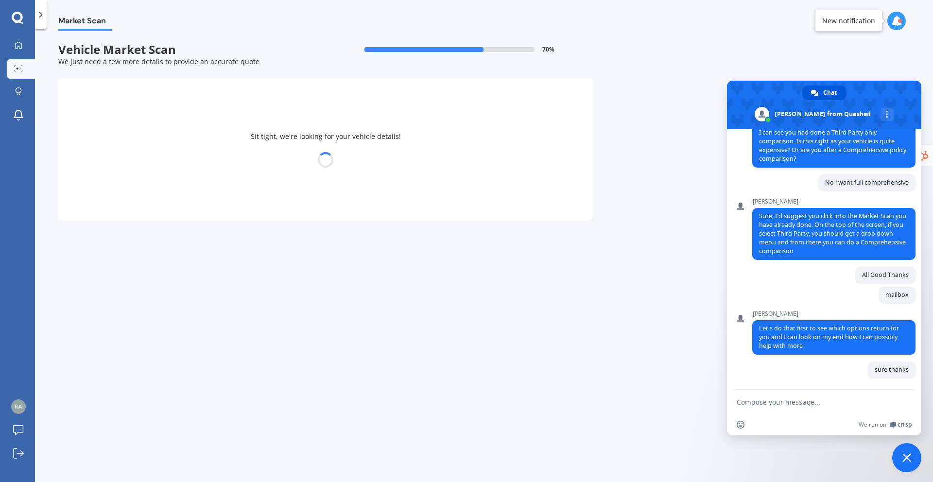
select select "30"
select select "08"
select select "1989"
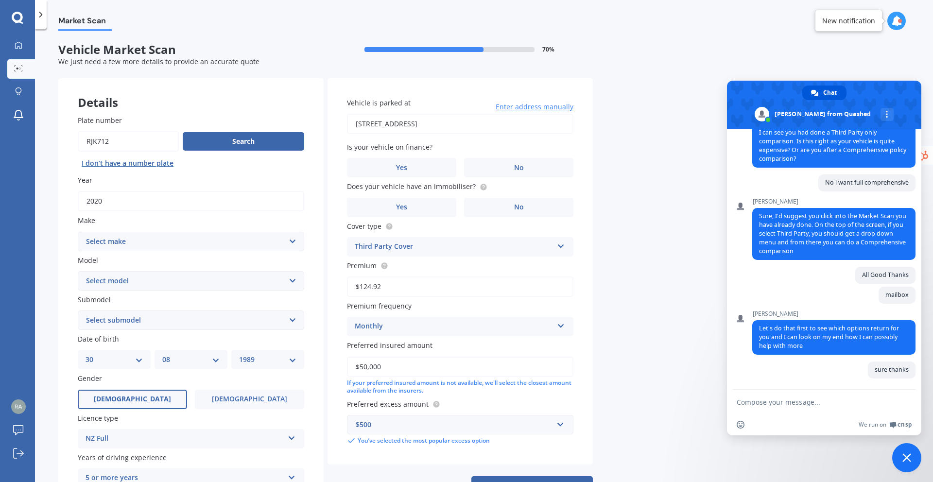
click at [198, 246] on select "Select make AC ALFA ROMEO ASTON [PERSON_NAME] AUDI AUSTIN BEDFORD BENTLEY BMW B…" at bounding box center [191, 241] width 227 height 19
select select "LANDROVER"
click at [78, 232] on select "Select make AC ALFA ROMEO ASTON [PERSON_NAME] AUDI AUSTIN BEDFORD BENTLEY BMW B…" at bounding box center [191, 241] width 227 height 19
click at [129, 279] on select "Select model 110 130 90 Defender Discovery Evoque Freelander Range Rover Range …" at bounding box center [191, 280] width 227 height 19
click at [78, 271] on select "Select model 110 130 90 Defender Discovery Evoque Freelander Range Rover Range …" at bounding box center [191, 280] width 227 height 19
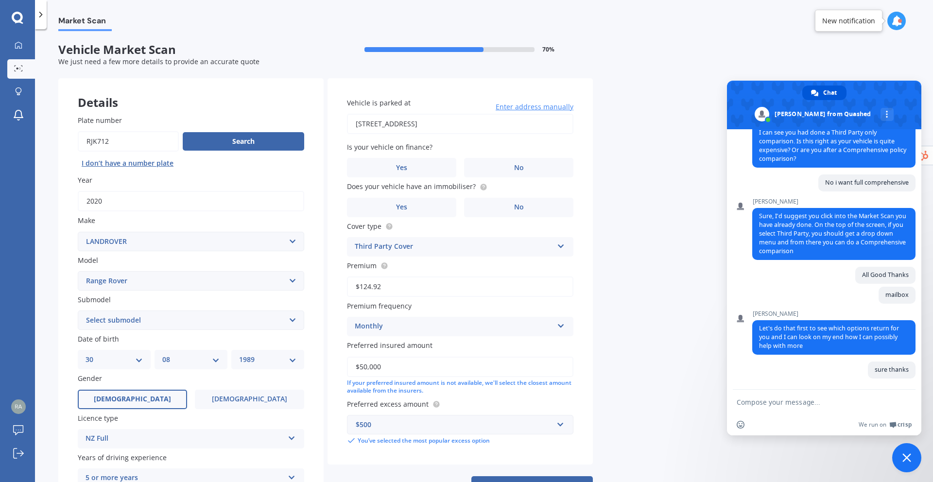
click at [130, 320] on select "Select submodel" at bounding box center [191, 320] width 227 height 19
click at [172, 280] on select "Select model 110 130 90 Defender Discovery Evoque Freelander Range Rover Range …" at bounding box center [191, 280] width 227 height 19
select select "EVOQUE"
click at [78, 271] on select "Select model 110 130 90 Defender Discovery Evoque Freelander Range Rover Range …" at bounding box center [191, 280] width 227 height 19
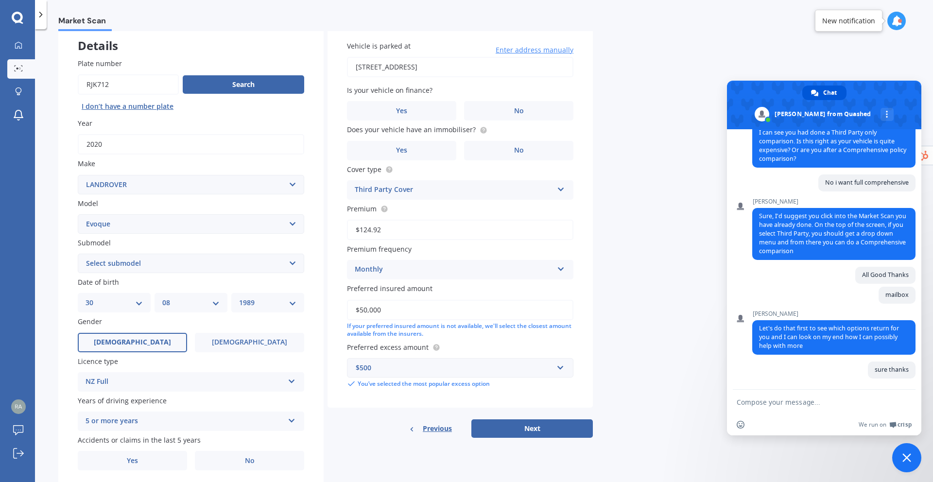
scroll to position [70, 0]
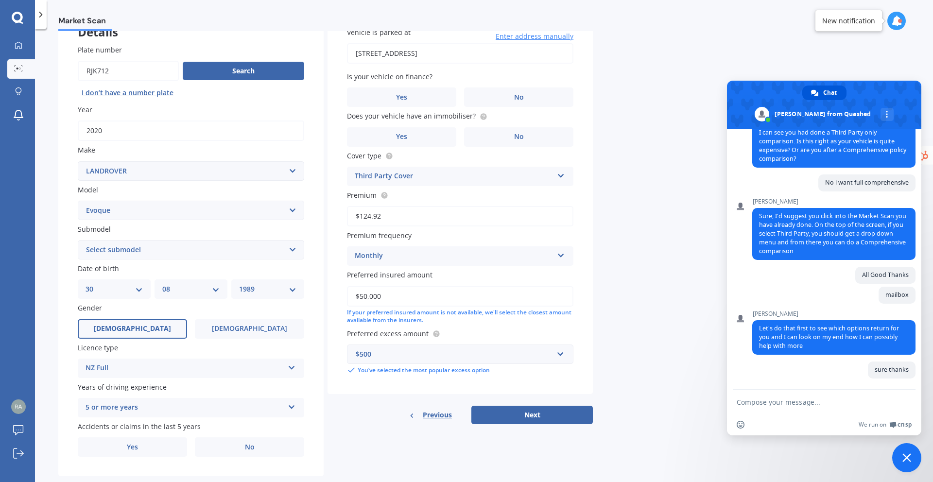
click at [146, 256] on select "Select submodel All" at bounding box center [191, 249] width 227 height 19
select select "ALL"
click at [78, 240] on select "Select submodel All" at bounding box center [191, 249] width 227 height 19
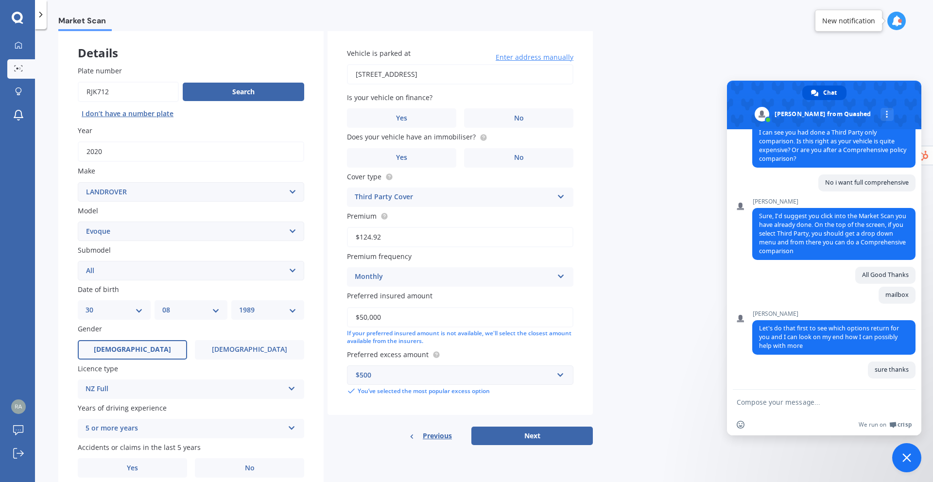
scroll to position [90, 0]
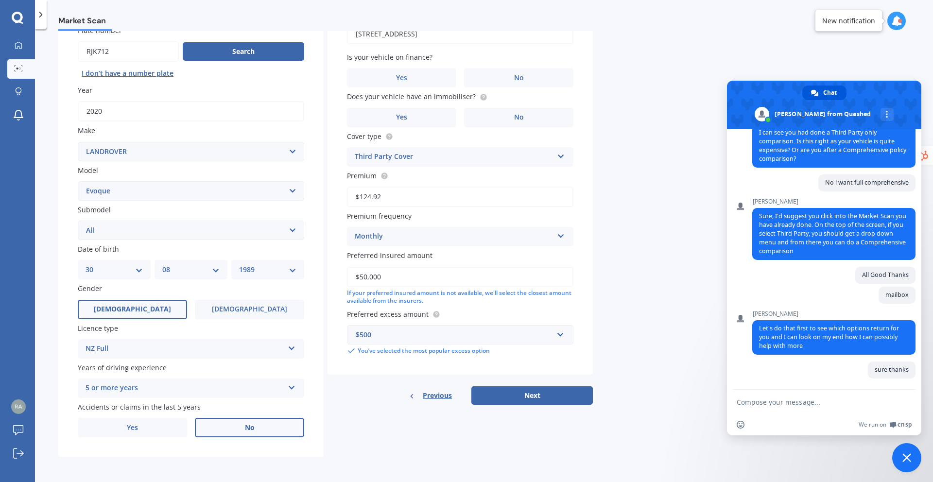
click at [232, 428] on label "No" at bounding box center [249, 427] width 109 height 19
click at [0, 0] on input "No" at bounding box center [0, 0] width 0 height 0
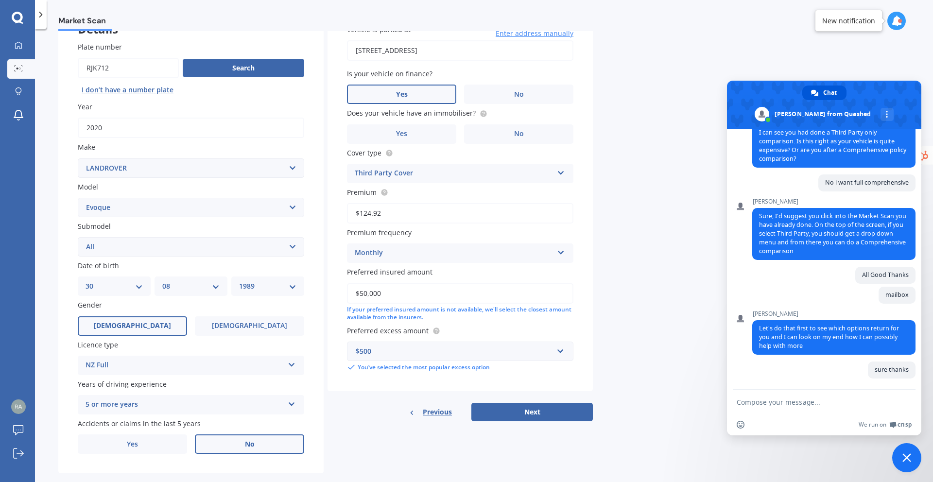
scroll to position [72, 0]
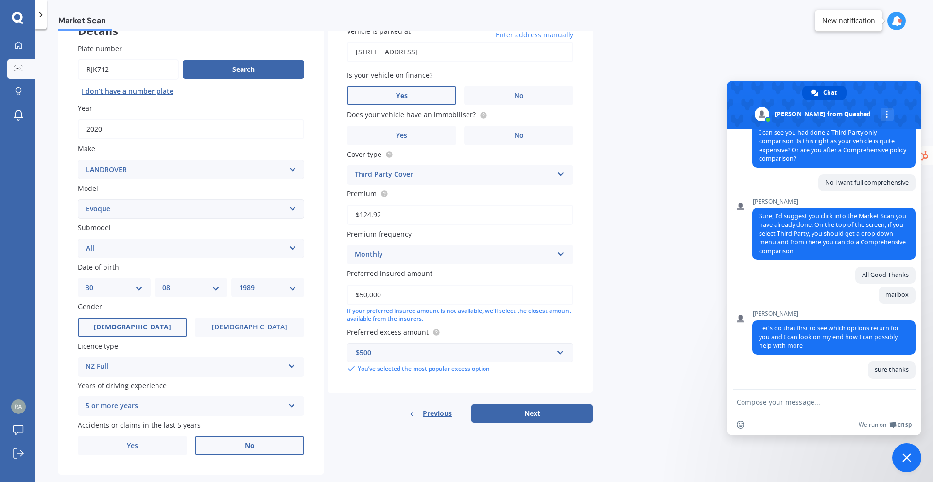
click at [413, 96] on label "Yes" at bounding box center [401, 95] width 109 height 19
click at [0, 0] on input "Yes" at bounding box center [0, 0] width 0 height 0
click at [427, 136] on label "Yes" at bounding box center [401, 135] width 109 height 19
click at [0, 0] on input "Yes" at bounding box center [0, 0] width 0 height 0
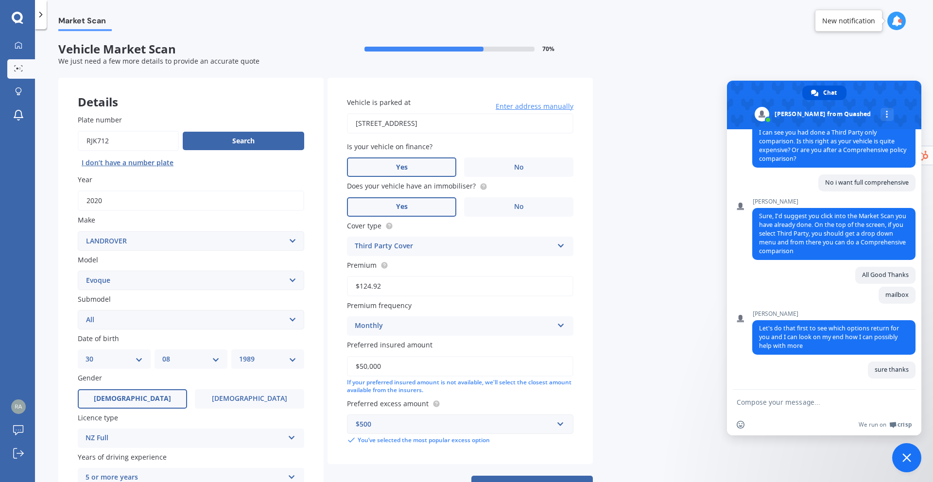
scroll to position [0, 0]
click at [446, 249] on div "Third Party Cover" at bounding box center [454, 247] width 198 height 12
click at [427, 267] on div "Comprehensive Cover" at bounding box center [461, 265] width 226 height 17
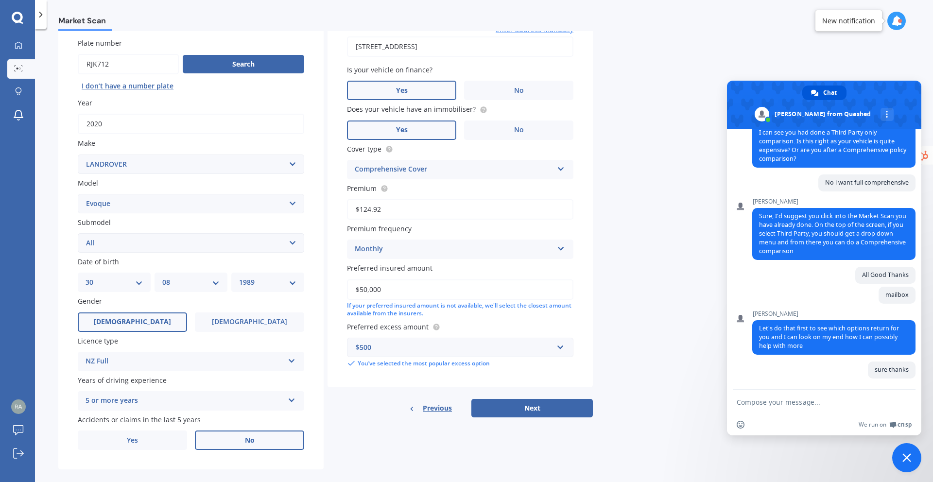
scroll to position [90, 0]
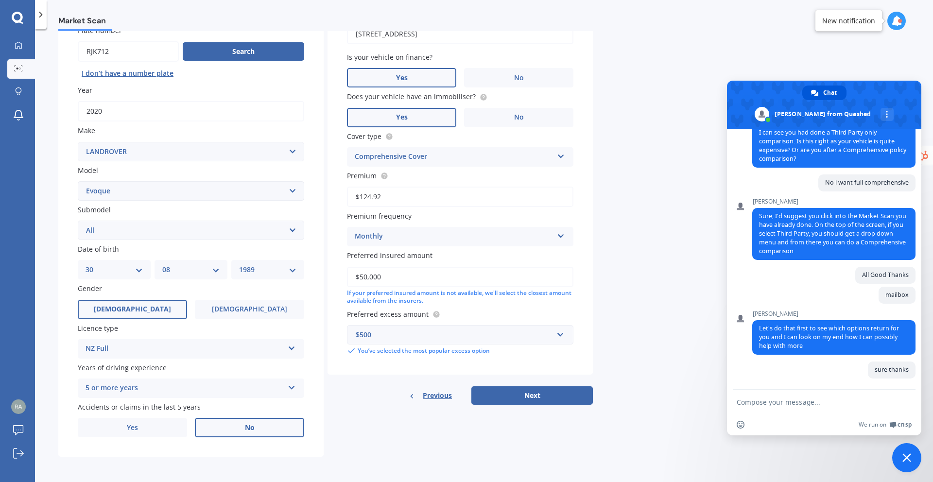
click at [507, 337] on div "$500" at bounding box center [454, 335] width 197 height 11
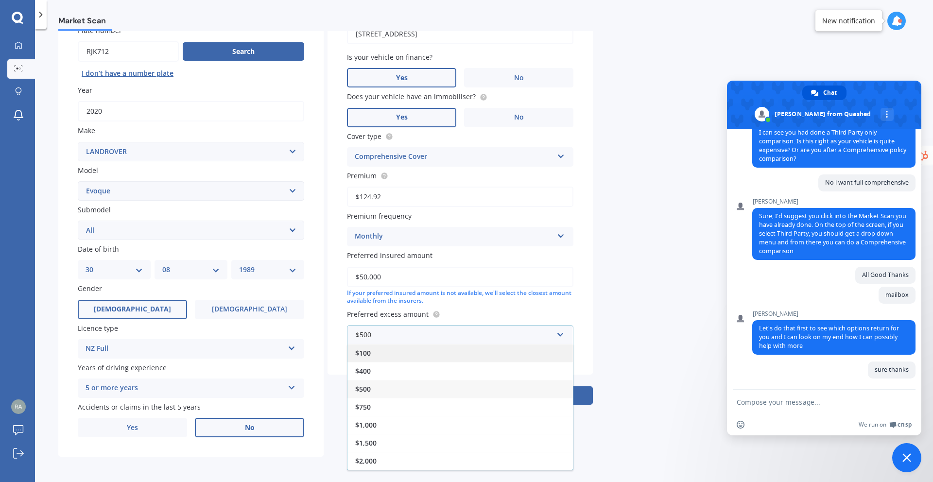
click at [455, 352] on div "$100" at bounding box center [461, 353] width 226 height 18
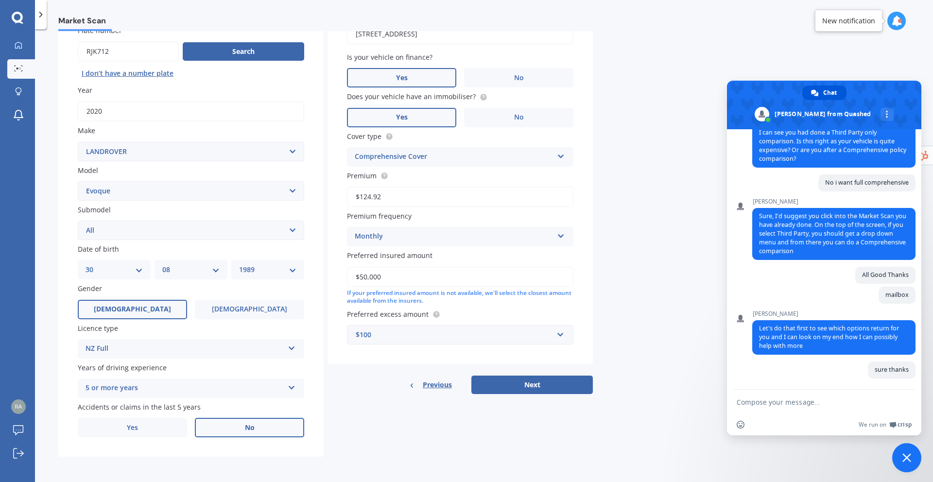
click at [511, 384] on button "Next" at bounding box center [532, 385] width 122 height 18
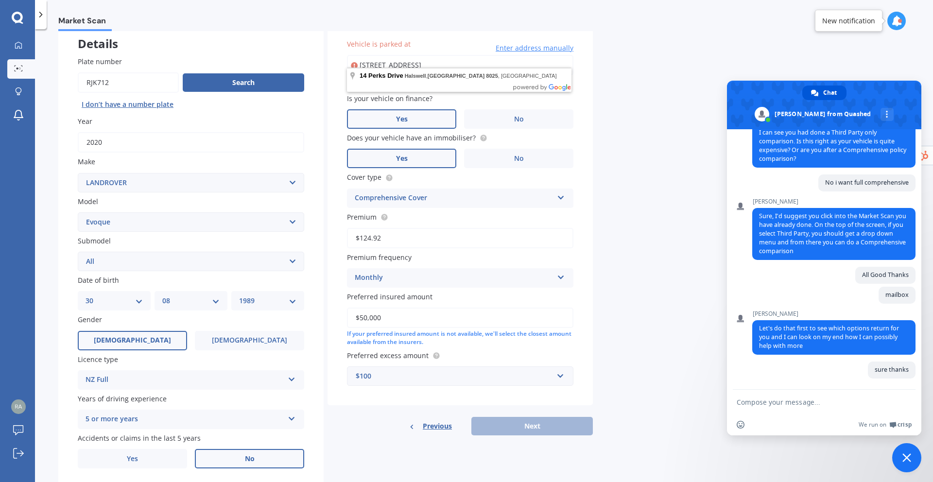
scroll to position [49, 0]
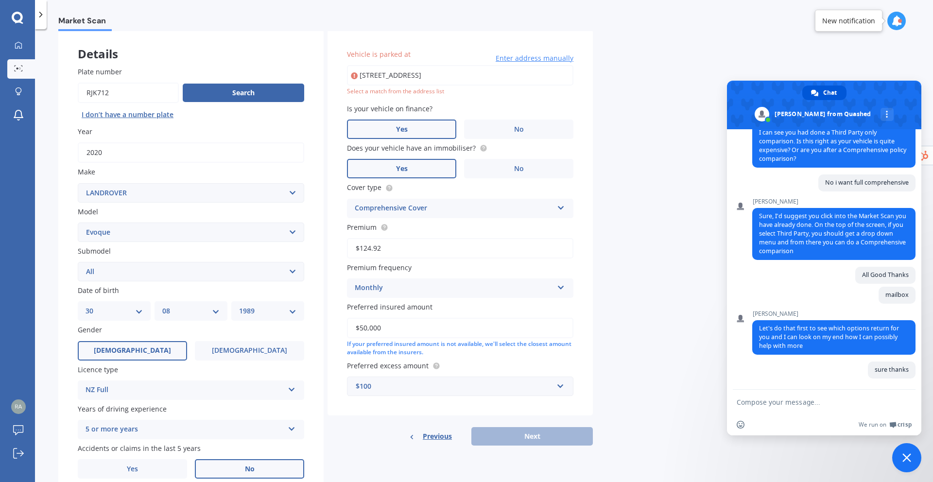
type input "[STREET_ADDRESS]"
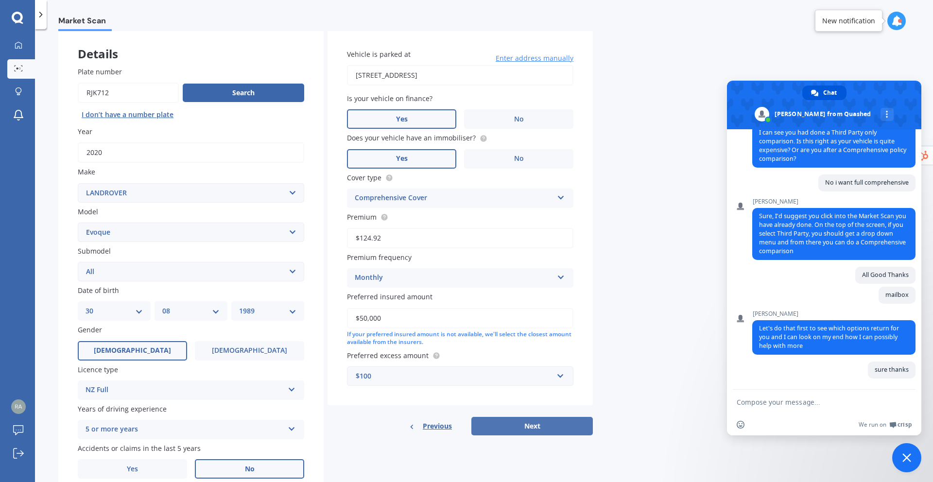
click at [525, 427] on button "Next" at bounding box center [532, 426] width 122 height 18
select select "30"
select select "08"
select select "1989"
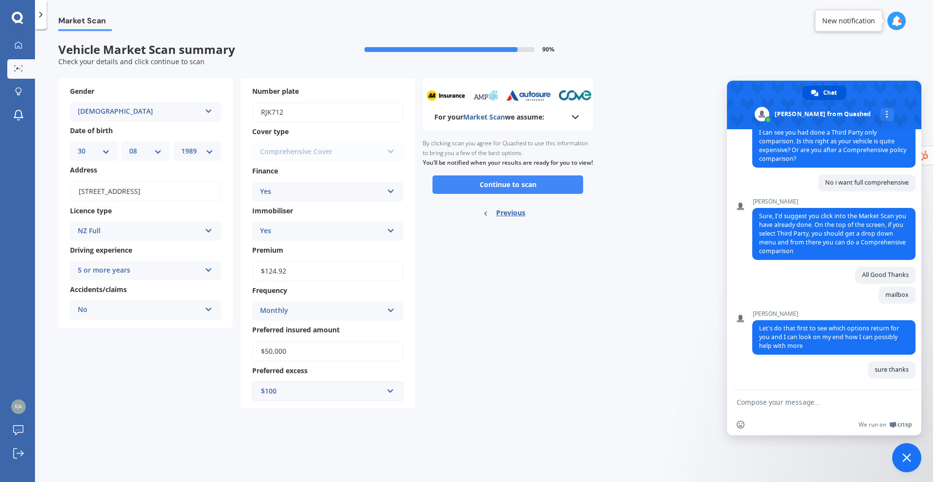
scroll to position [0, 0]
click at [523, 194] on button "Continue to scan" at bounding box center [508, 184] width 151 height 18
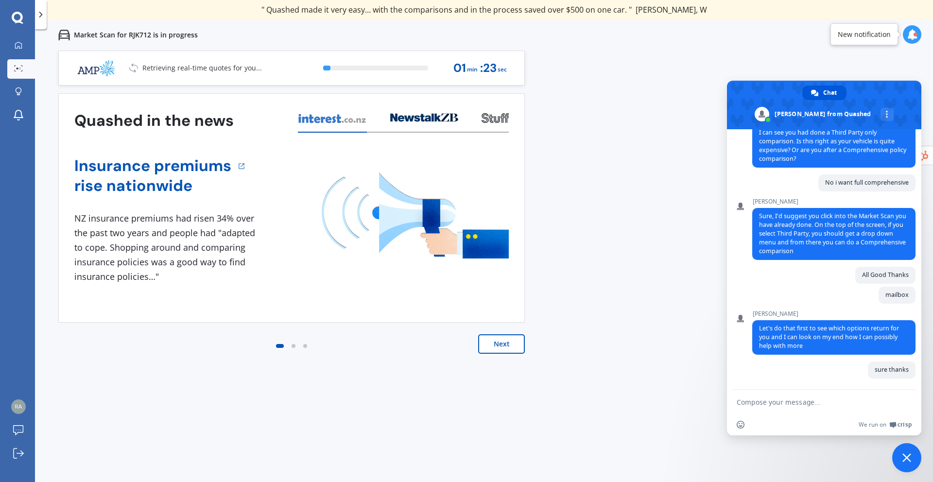
click at [784, 401] on textarea "Compose your message..." at bounding box center [814, 402] width 154 height 9
type textarea "Doing it now"
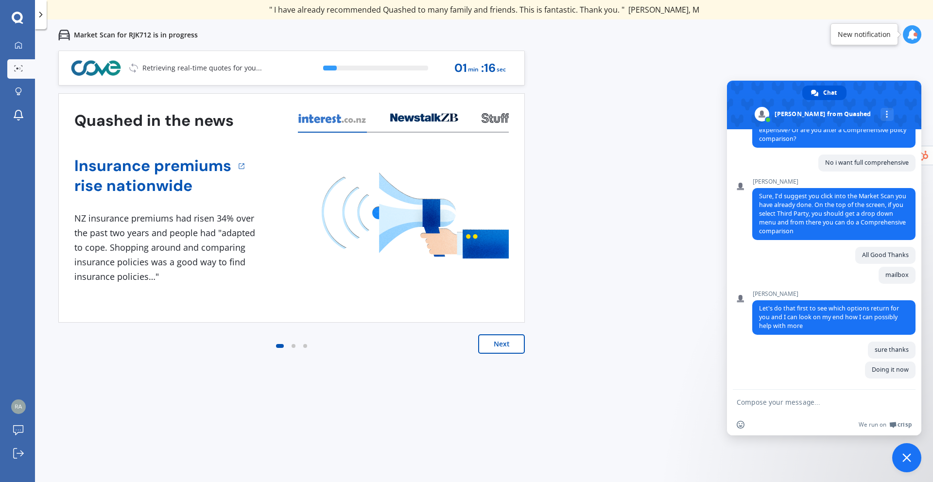
scroll to position [470, 0]
click at [493, 347] on button "Next" at bounding box center [501, 343] width 47 height 19
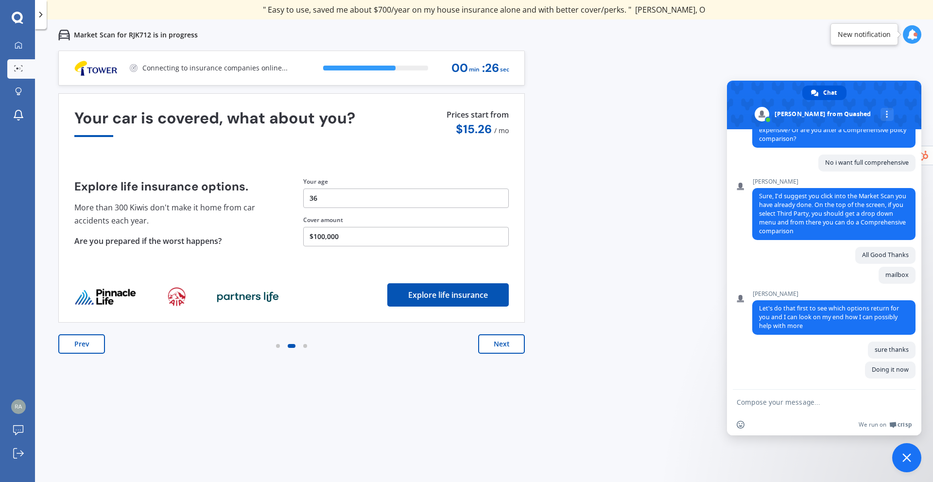
click at [493, 347] on button "Next" at bounding box center [501, 343] width 47 height 19
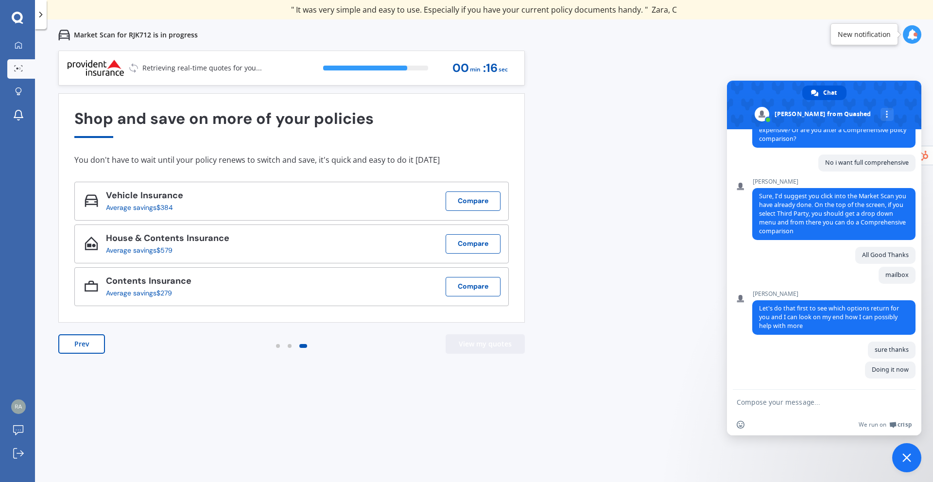
click at [475, 337] on button "View my quotes" at bounding box center [485, 343] width 79 height 19
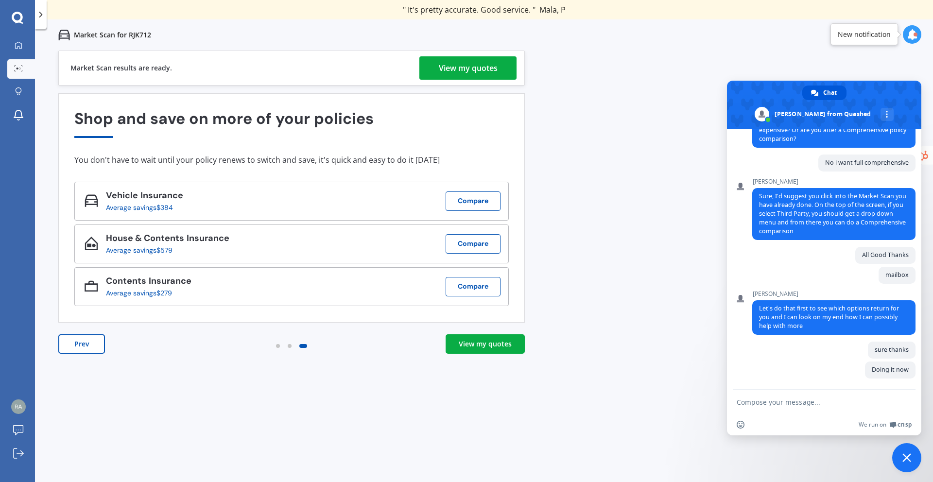
click at [498, 352] on link "View my quotes" at bounding box center [485, 343] width 79 height 19
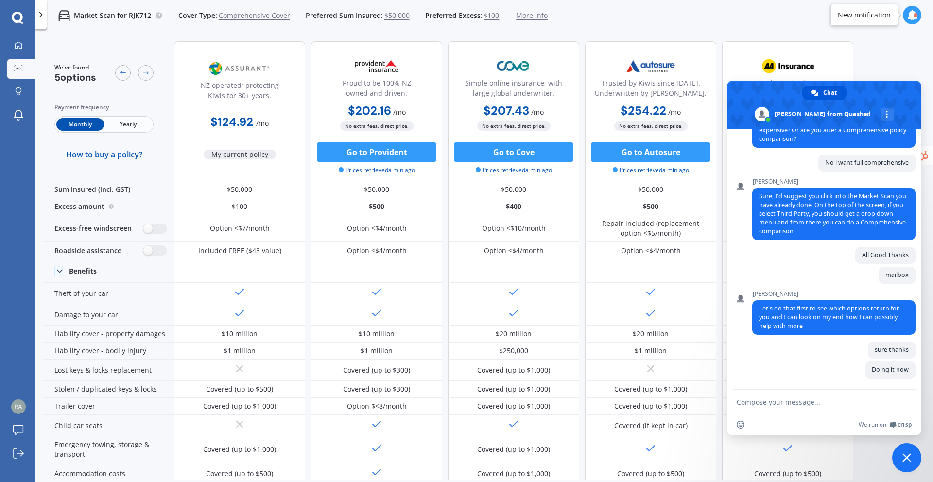
click at [756, 401] on textarea "Compose your message..." at bounding box center [814, 402] width 154 height 9
